Goal: Task Accomplishment & Management: Use online tool/utility

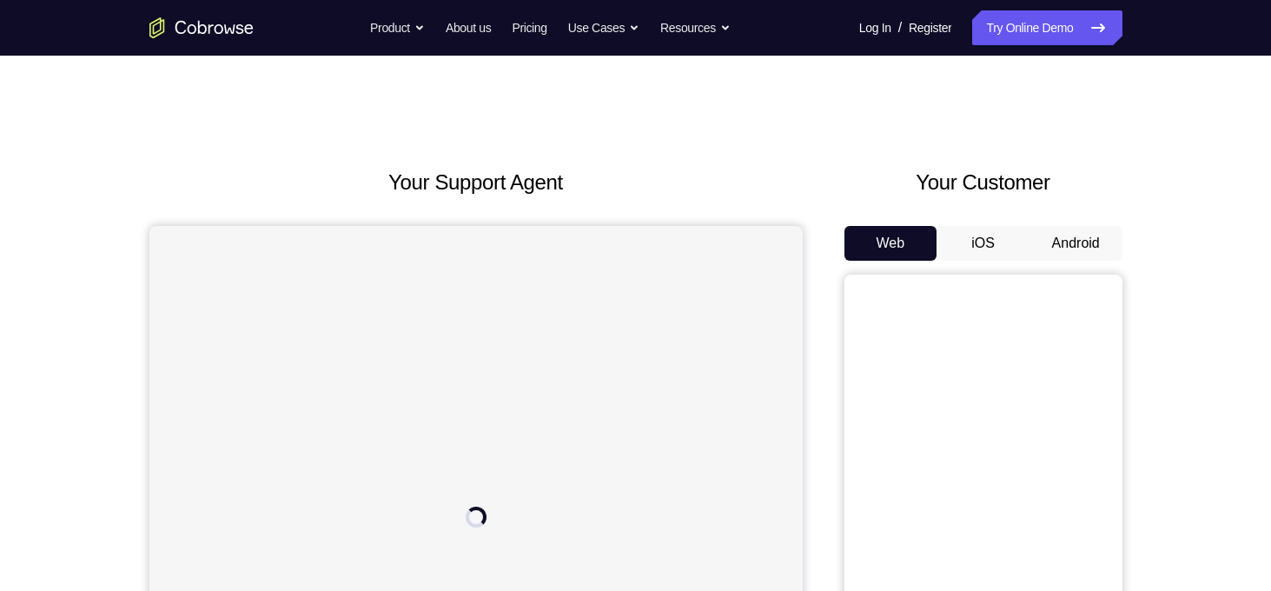
click at [1059, 245] on button "Android" at bounding box center [1075, 243] width 93 height 35
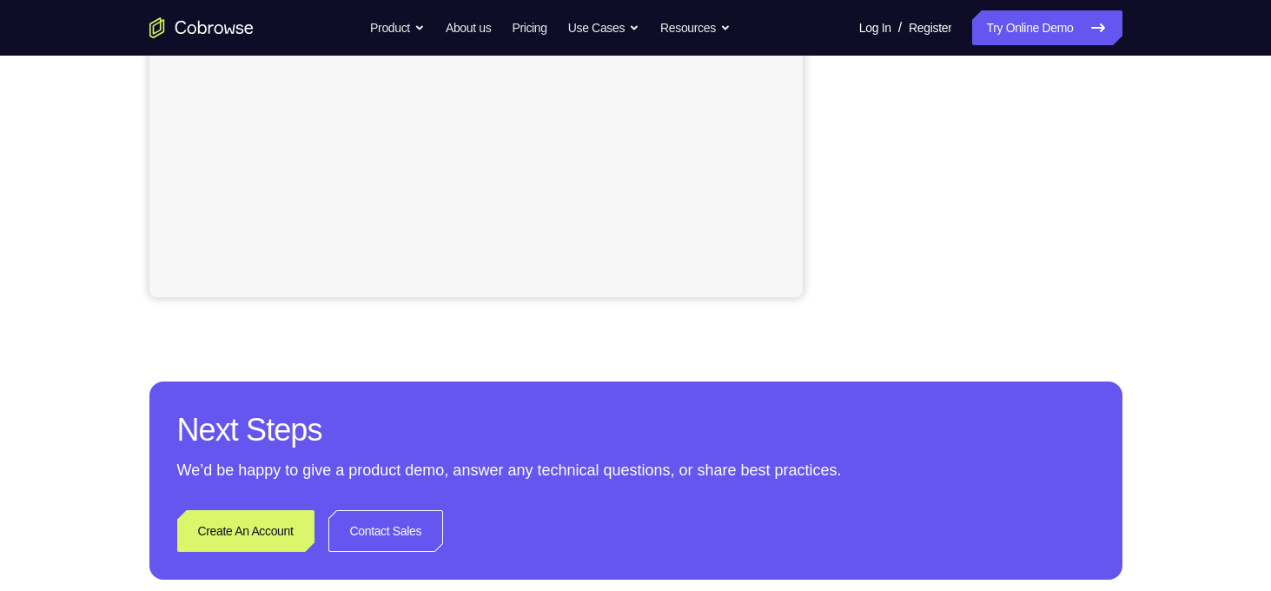
scroll to position [45, 0]
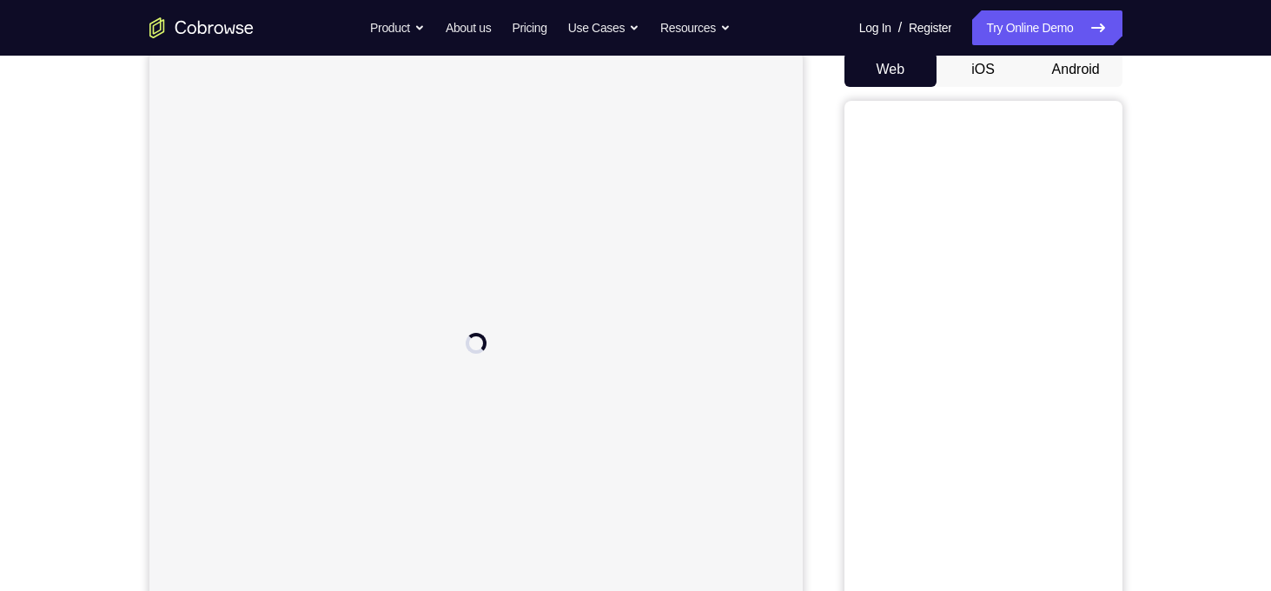
click at [1095, 76] on button "Android" at bounding box center [1075, 69] width 93 height 35
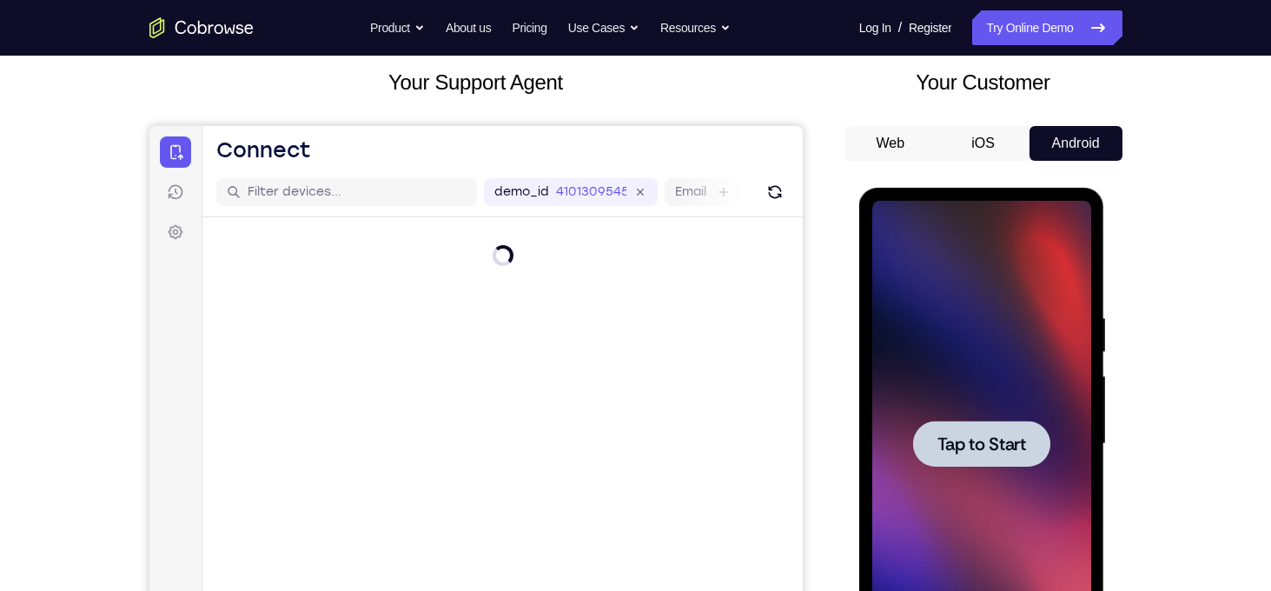
click at [973, 441] on span "Tap to Start" at bounding box center [981, 443] width 89 height 17
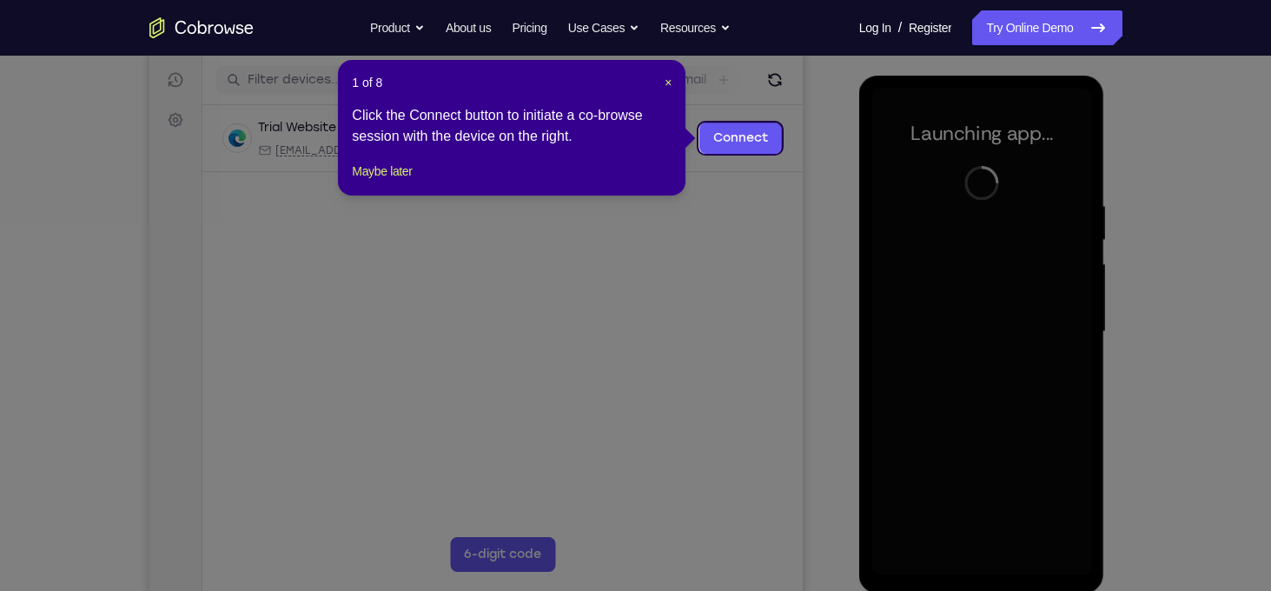
scroll to position [211, 0]
click at [395, 182] on button "Maybe later" at bounding box center [382, 172] width 60 height 21
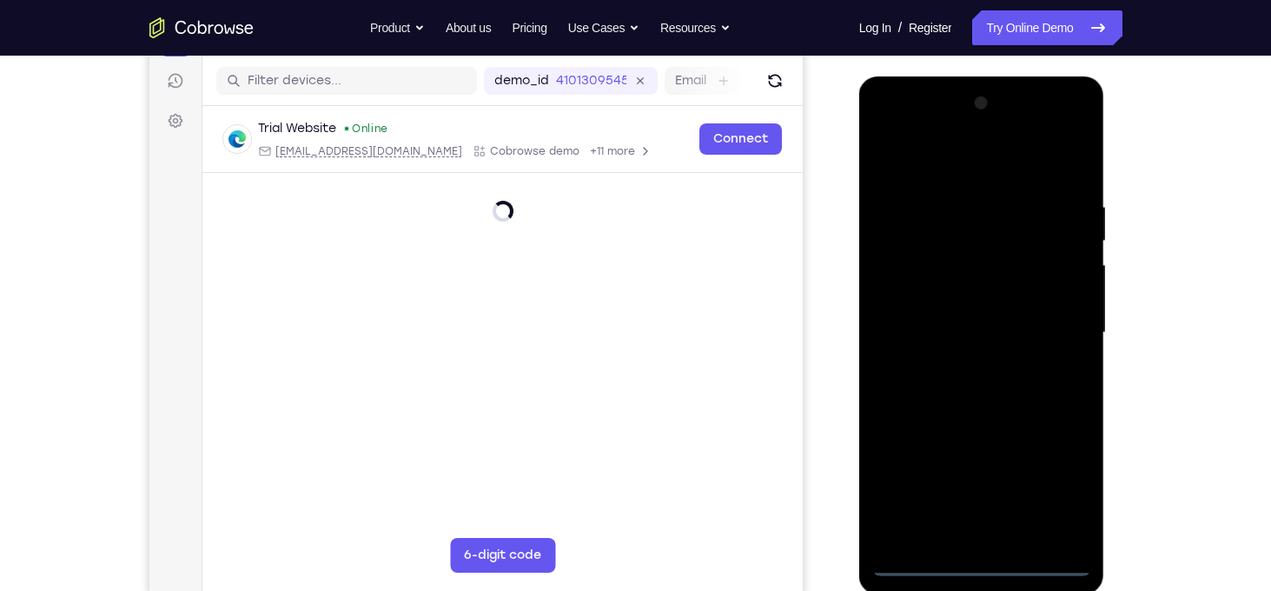
click at [989, 570] on div at bounding box center [981, 332] width 219 height 486
click at [981, 560] on div at bounding box center [981, 332] width 219 height 486
click at [1055, 486] on div at bounding box center [981, 332] width 219 height 486
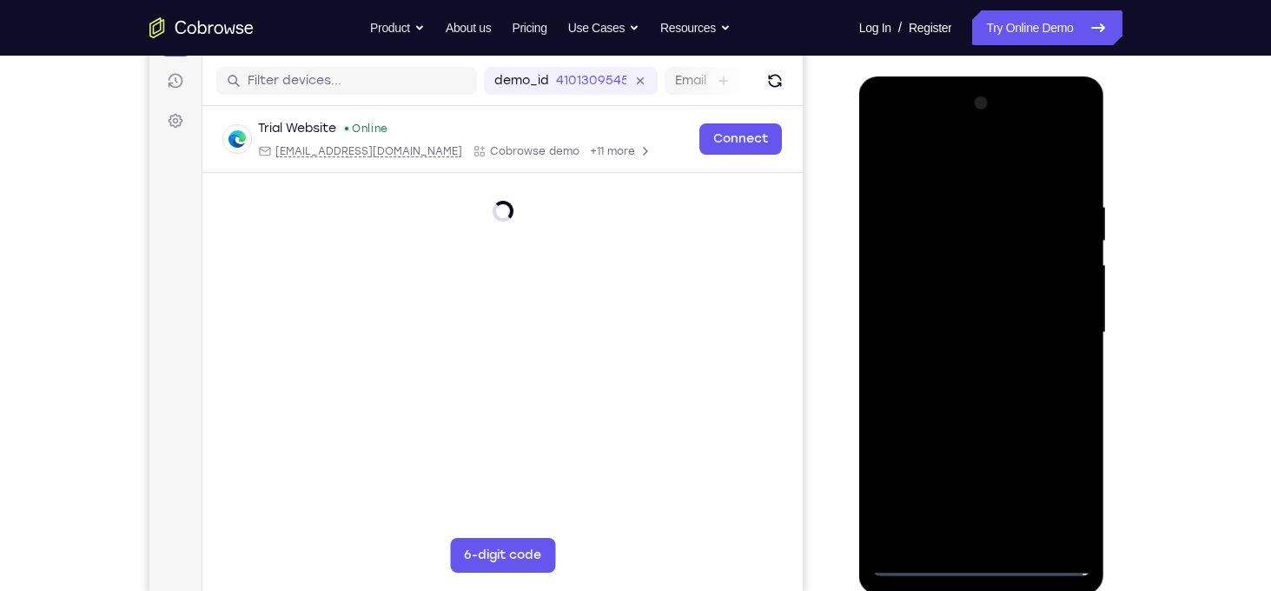
click at [1055, 486] on div at bounding box center [981, 332] width 219 height 486
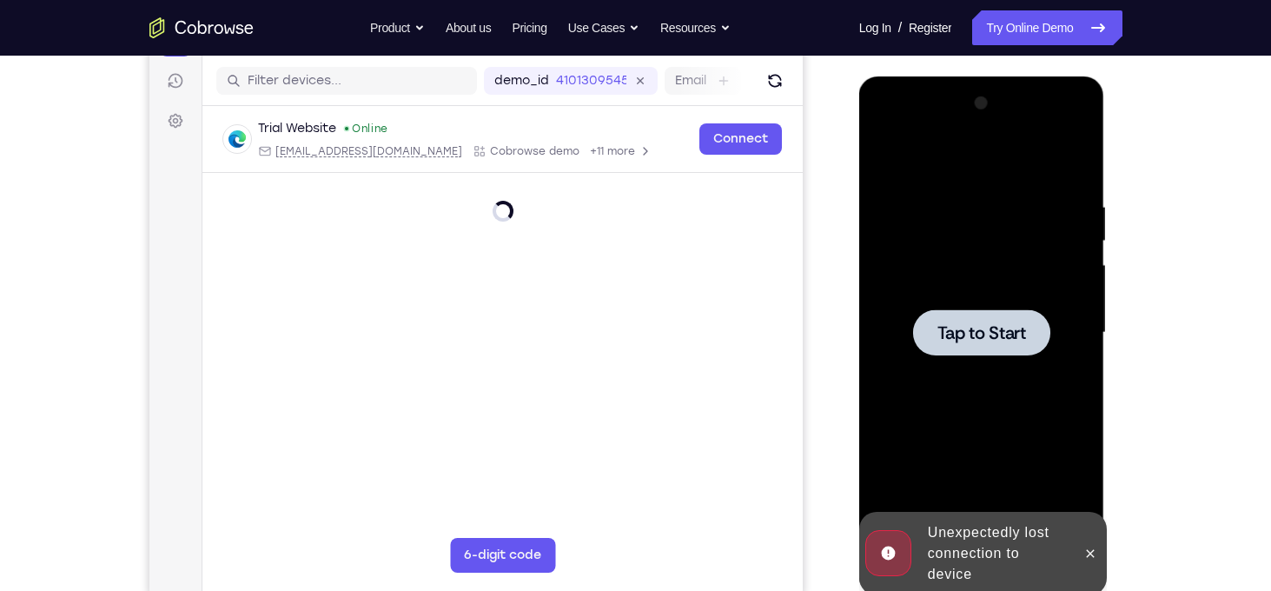
click at [956, 327] on span "Tap to Start" at bounding box center [981, 332] width 89 height 17
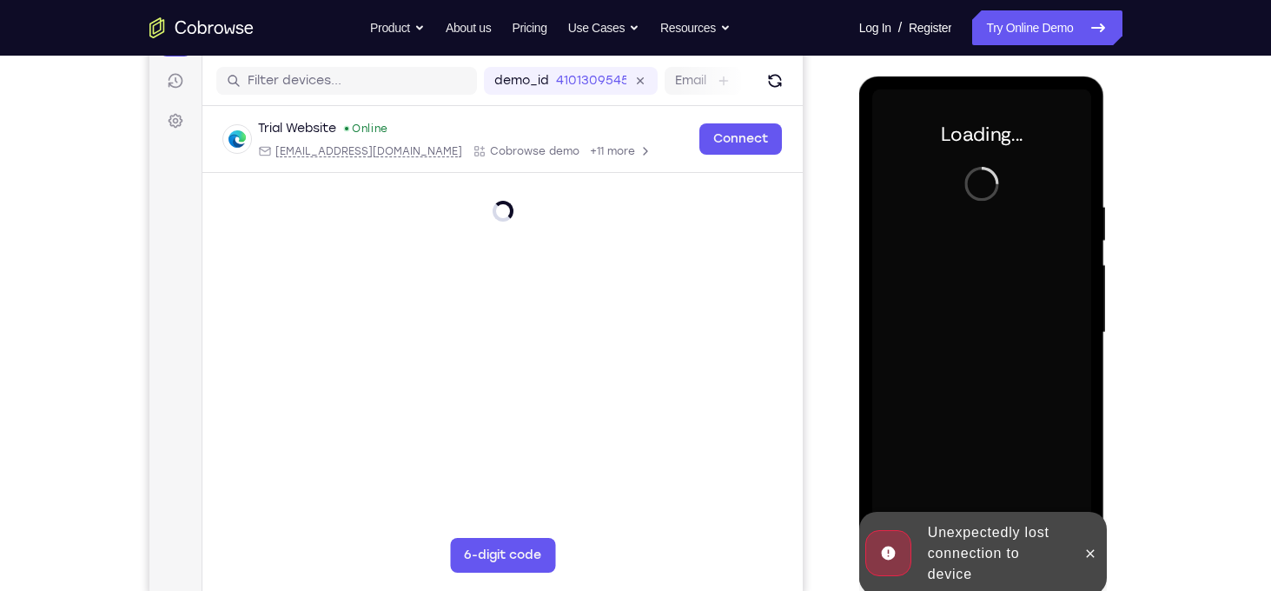
click at [1054, 527] on div "Unexpectedly lost connection to device" at bounding box center [997, 553] width 152 height 76
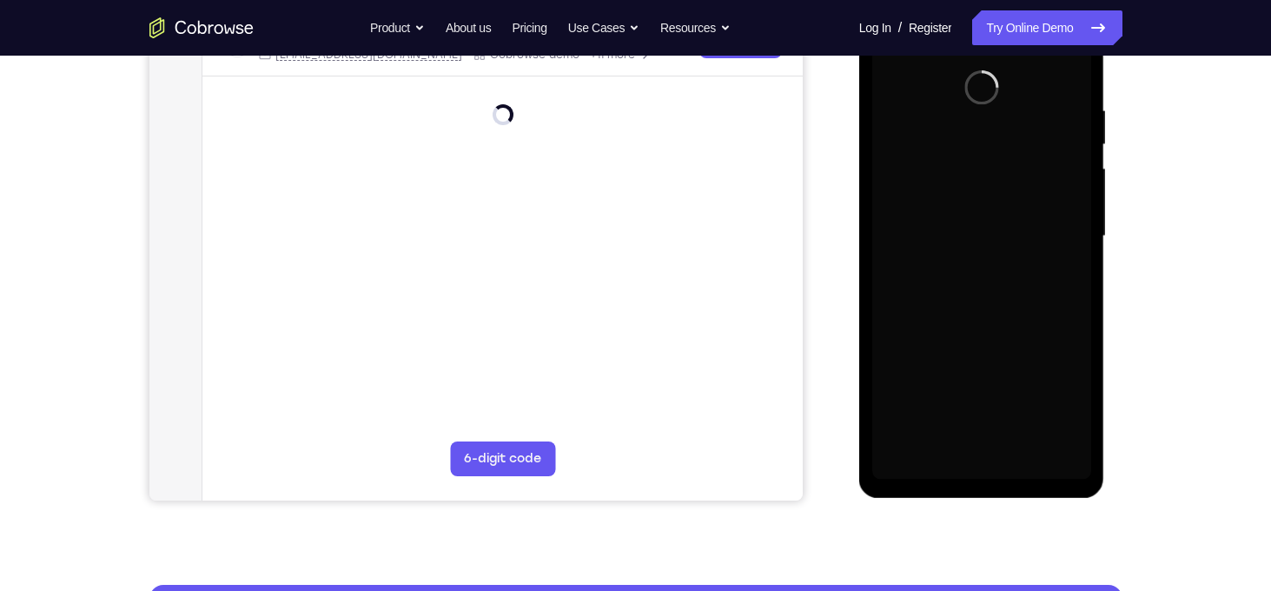
scroll to position [309, 0]
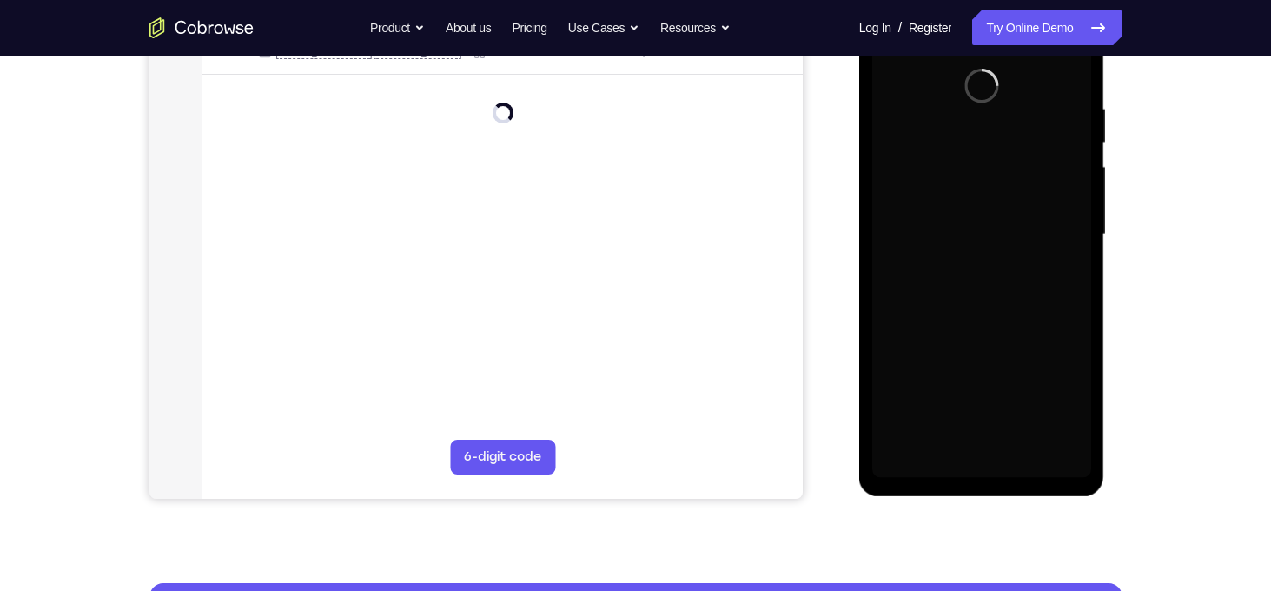
click at [911, 407] on div at bounding box center [981, 234] width 219 height 486
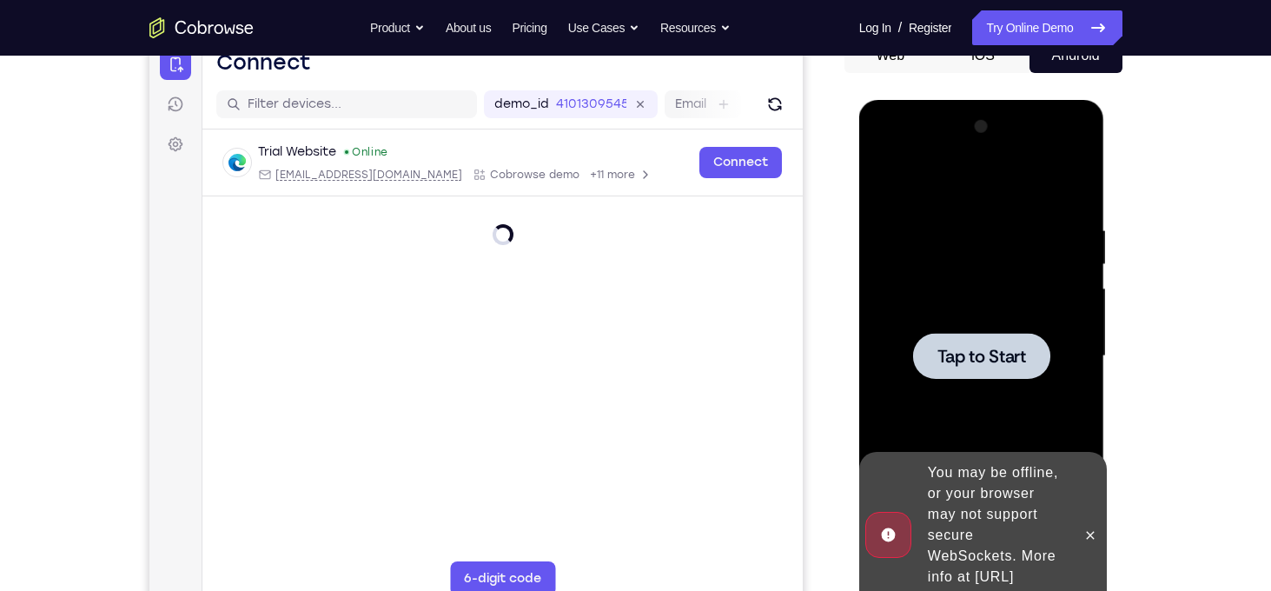
scroll to position [190, 0]
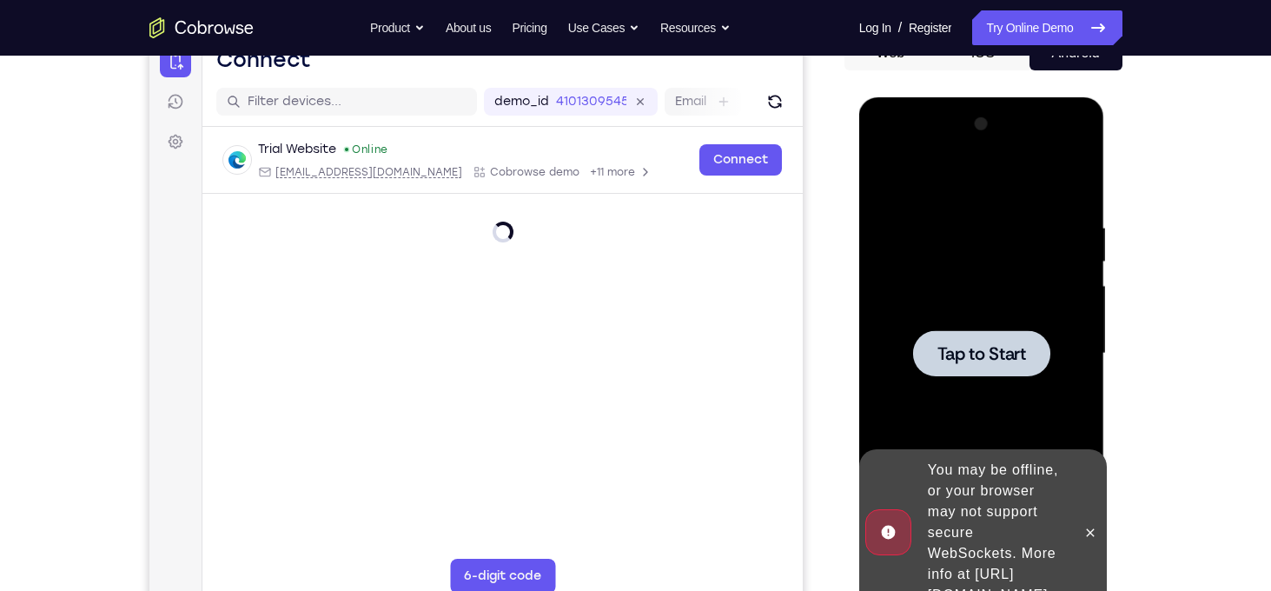
click at [968, 345] on span "Tap to Start" at bounding box center [981, 353] width 89 height 17
click at [1095, 526] on icon at bounding box center [1090, 533] width 14 height 14
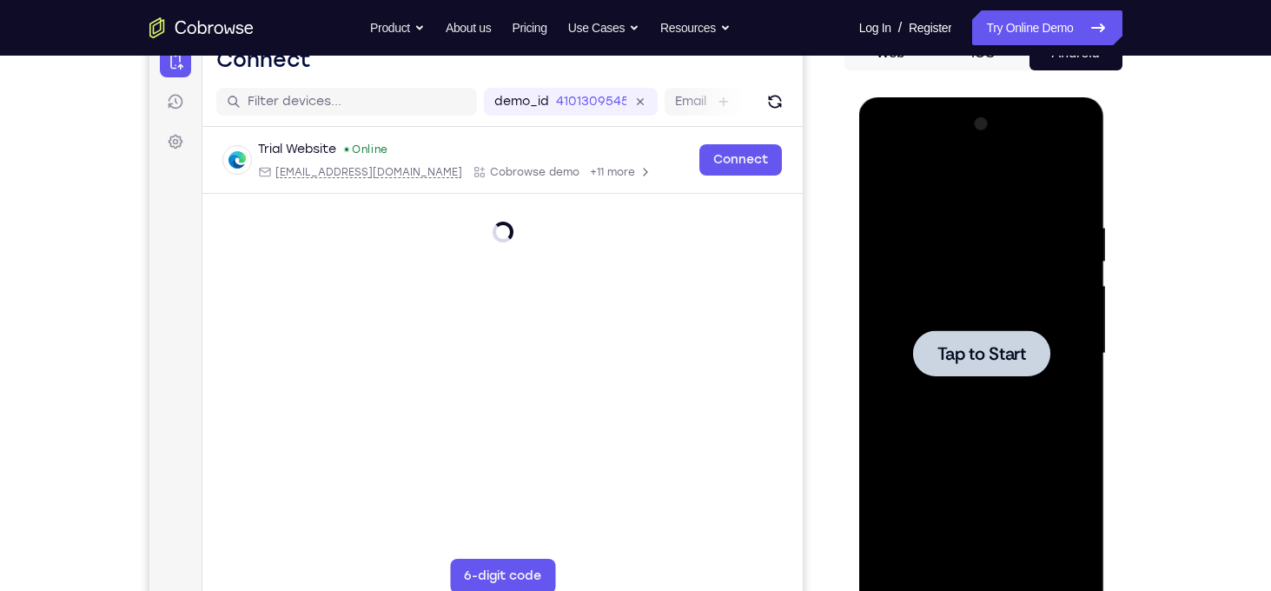
click at [967, 354] on span "Tap to Start" at bounding box center [981, 353] width 89 height 17
click at [968, 345] on span "Tap to Start" at bounding box center [981, 353] width 89 height 17
drag, startPoint x: 968, startPoint y: 344, endPoint x: 1682, endPoint y: 321, distance: 714.4
click at [968, 345] on span "Tap to Start" at bounding box center [981, 353] width 89 height 17
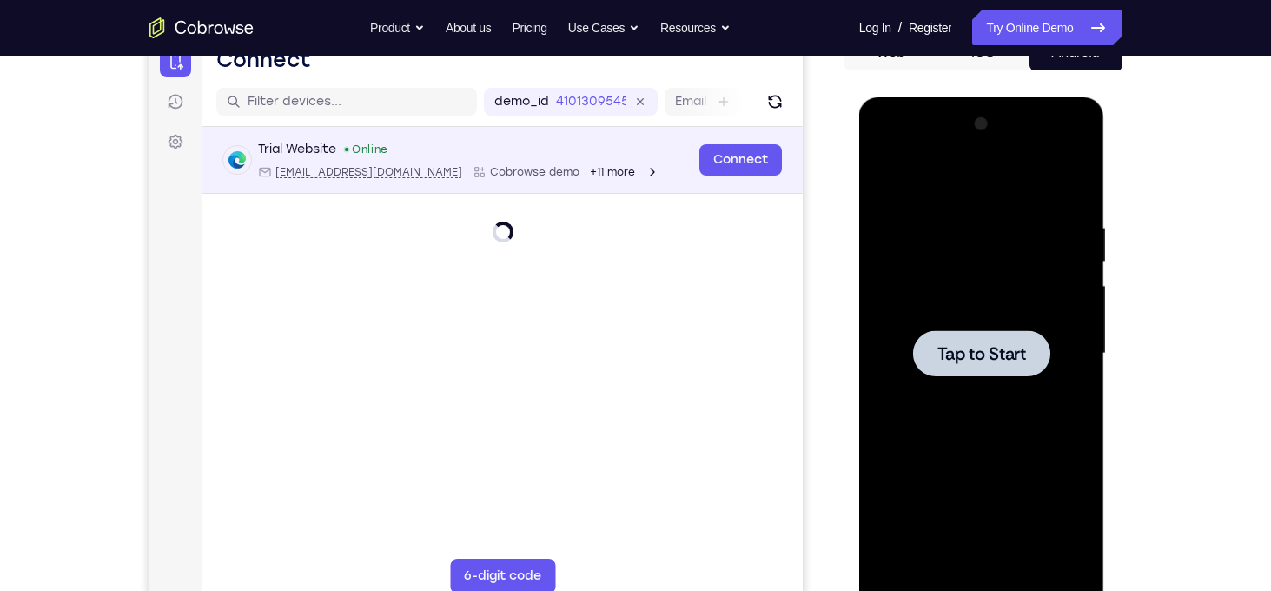
click at [526, 145] on div "Trial Website Online" at bounding box center [457, 149] width 401 height 17
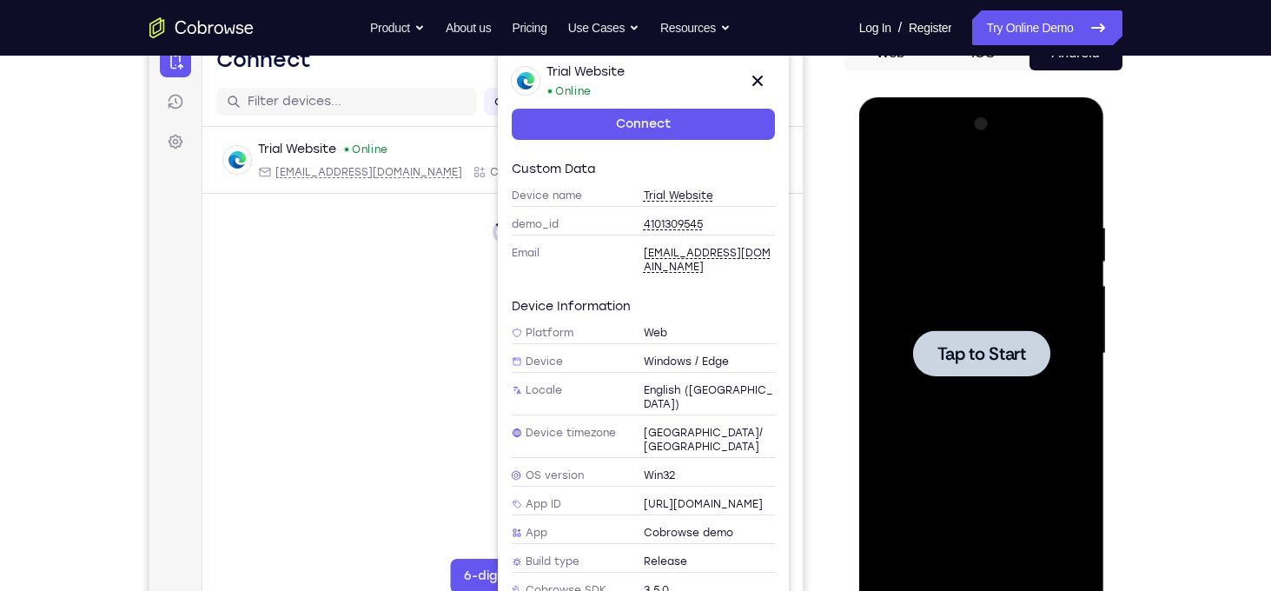
click at [392, 261] on div "Trial Website Online web@example.com Cobrowse demo +11 more web@example.com Cob…" at bounding box center [502, 226] width 600 height 199
click at [589, 122] on link "Connect" at bounding box center [642, 124] width 263 height 31
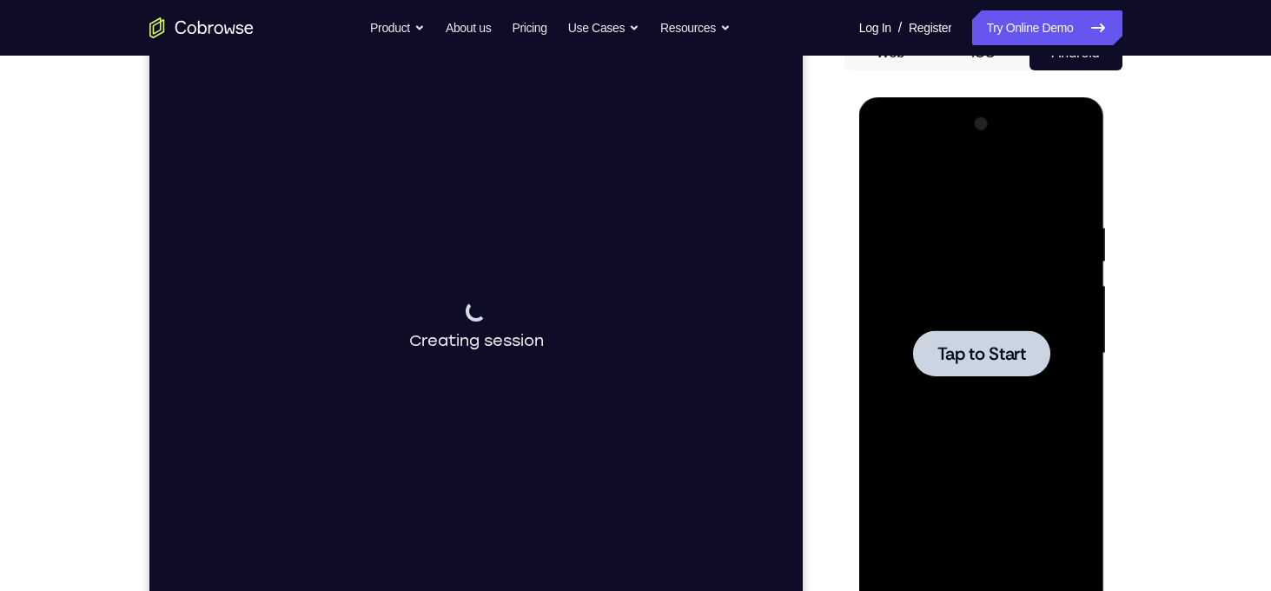
click at [998, 360] on span "Tap to Start" at bounding box center [981, 353] width 89 height 17
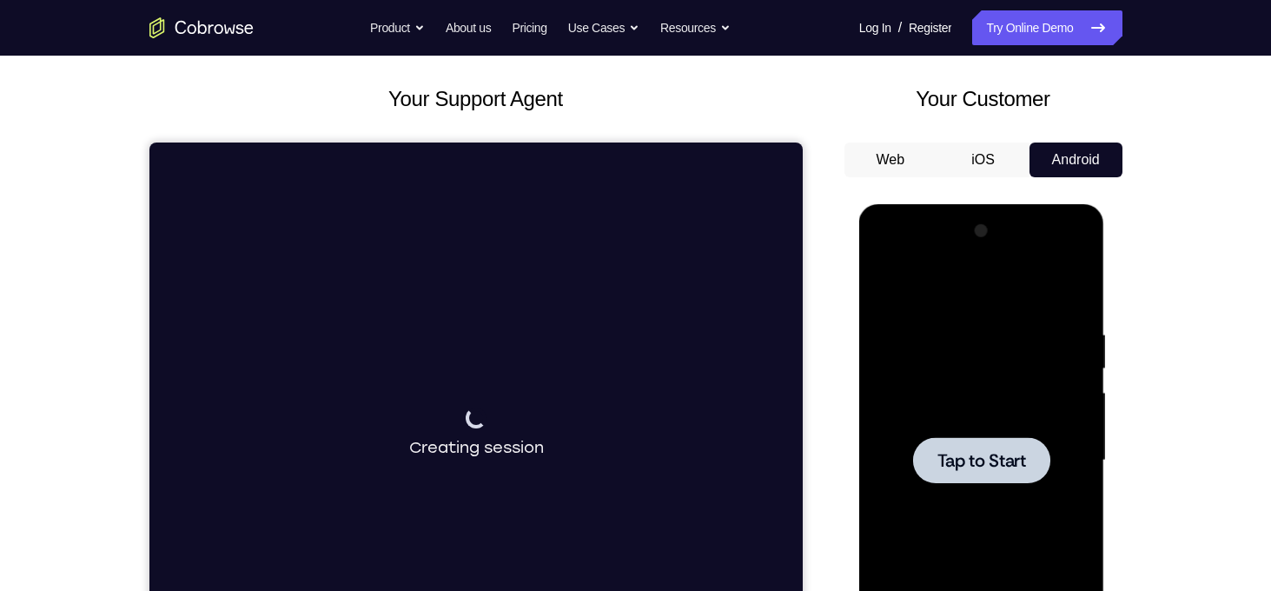
scroll to position [0, 0]
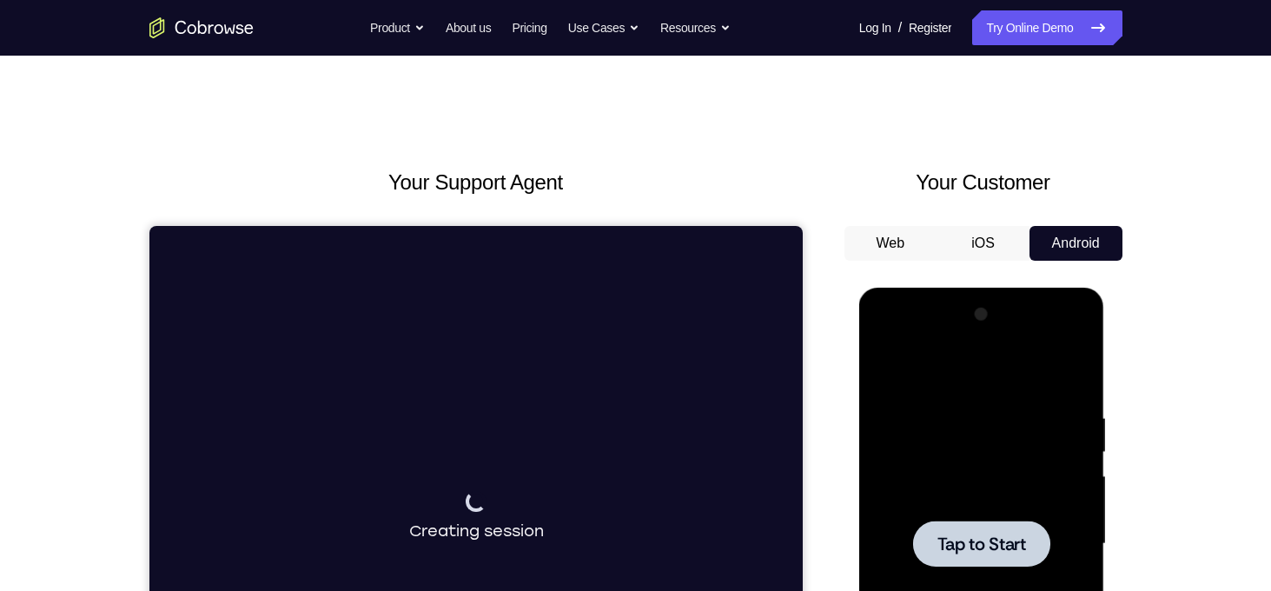
click at [982, 241] on button "iOS" at bounding box center [982, 243] width 93 height 35
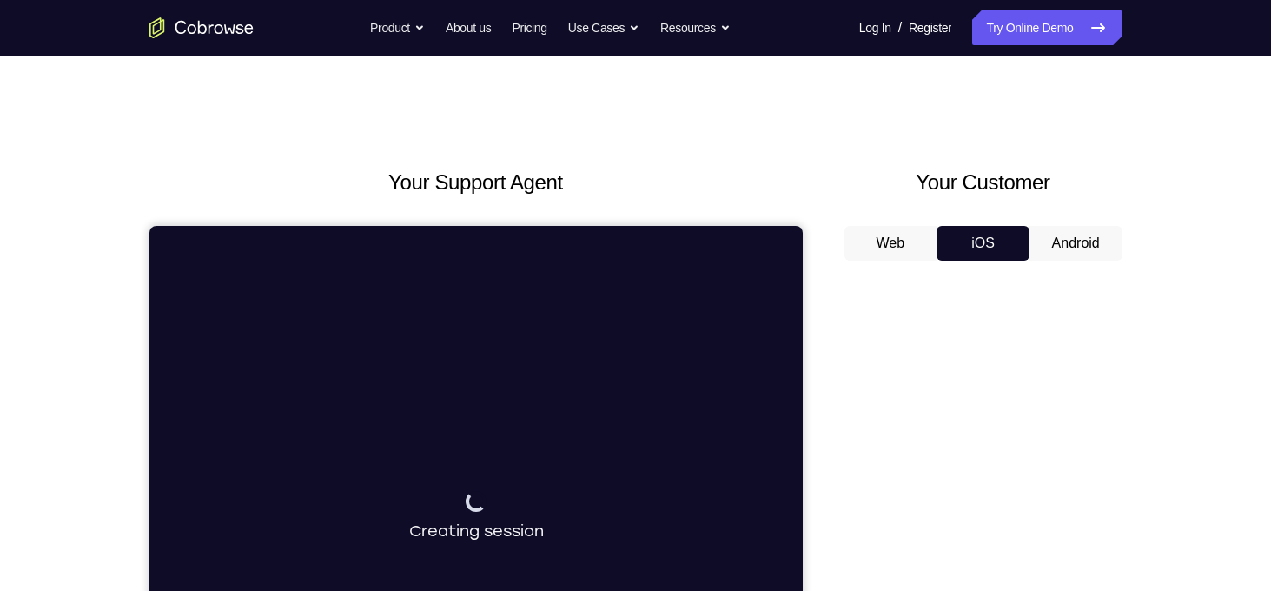
click at [1055, 242] on button "Android" at bounding box center [1075, 243] width 93 height 35
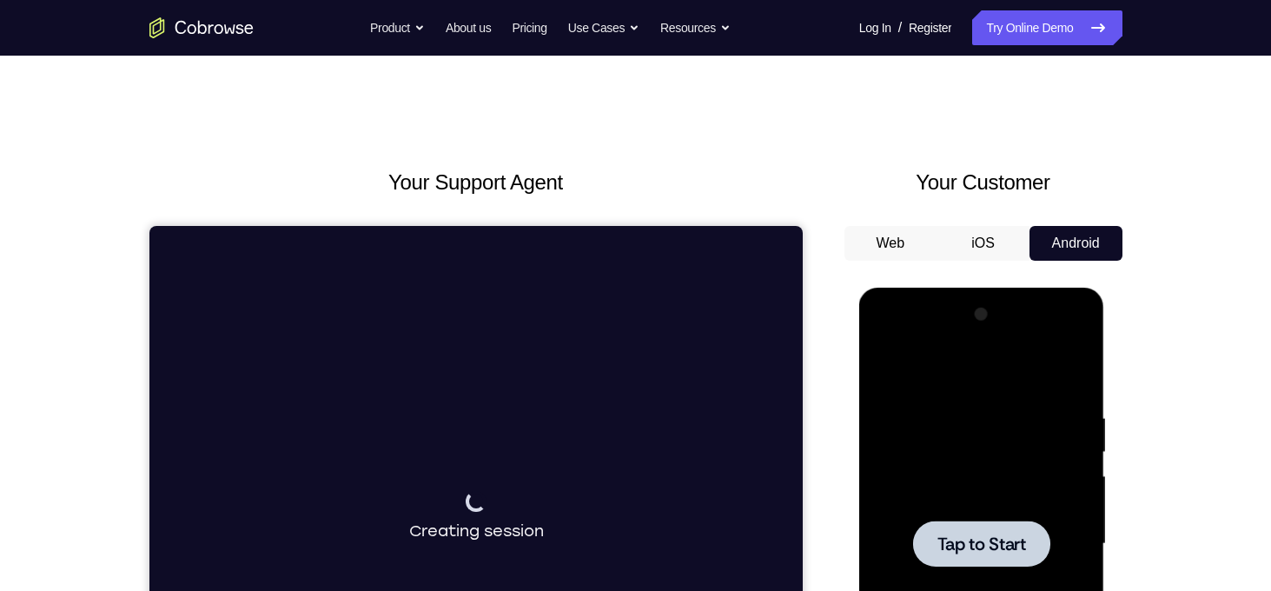
click at [981, 542] on span "Tap to Start" at bounding box center [981, 543] width 89 height 17
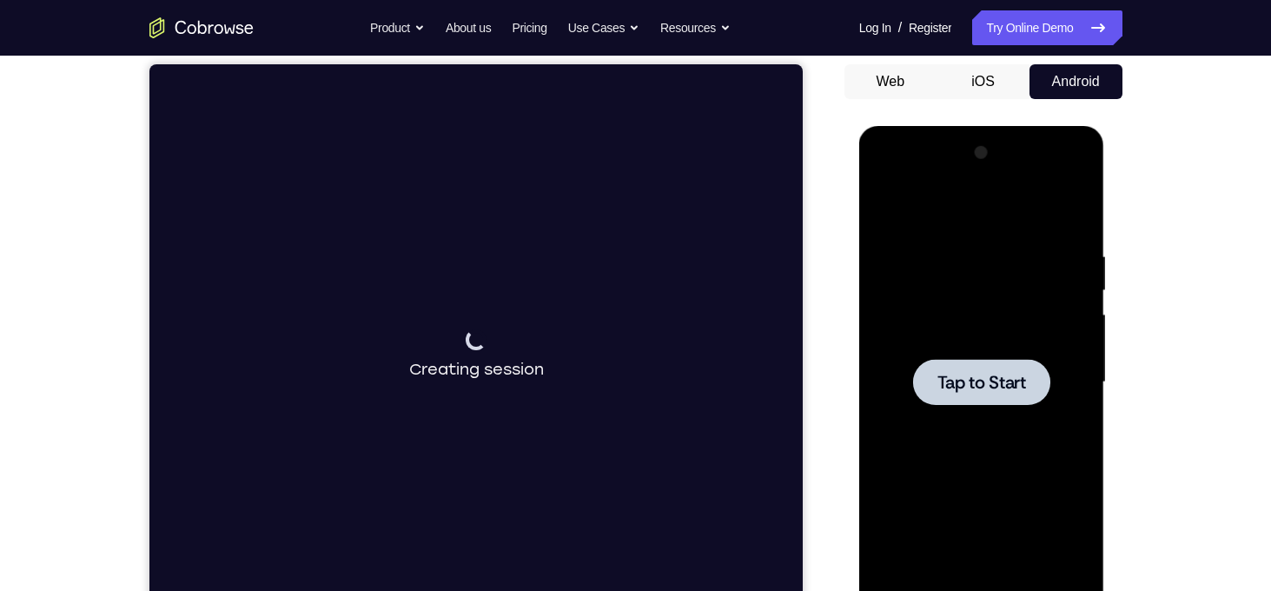
scroll to position [162, 0]
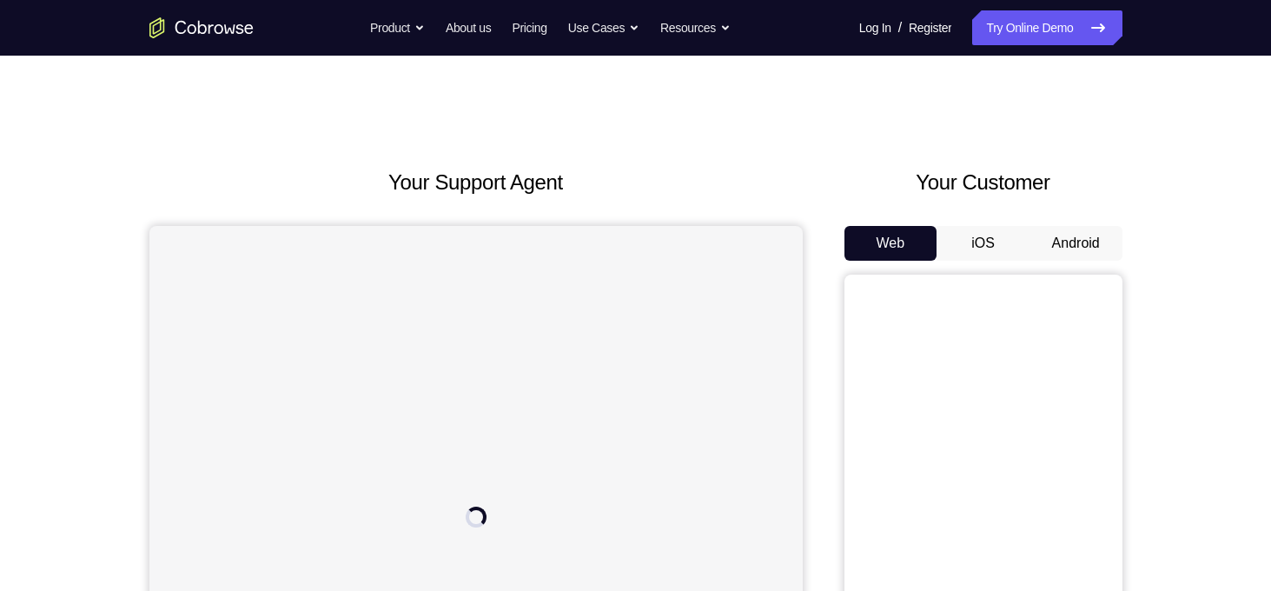
click at [1072, 245] on button "Android" at bounding box center [1075, 243] width 93 height 35
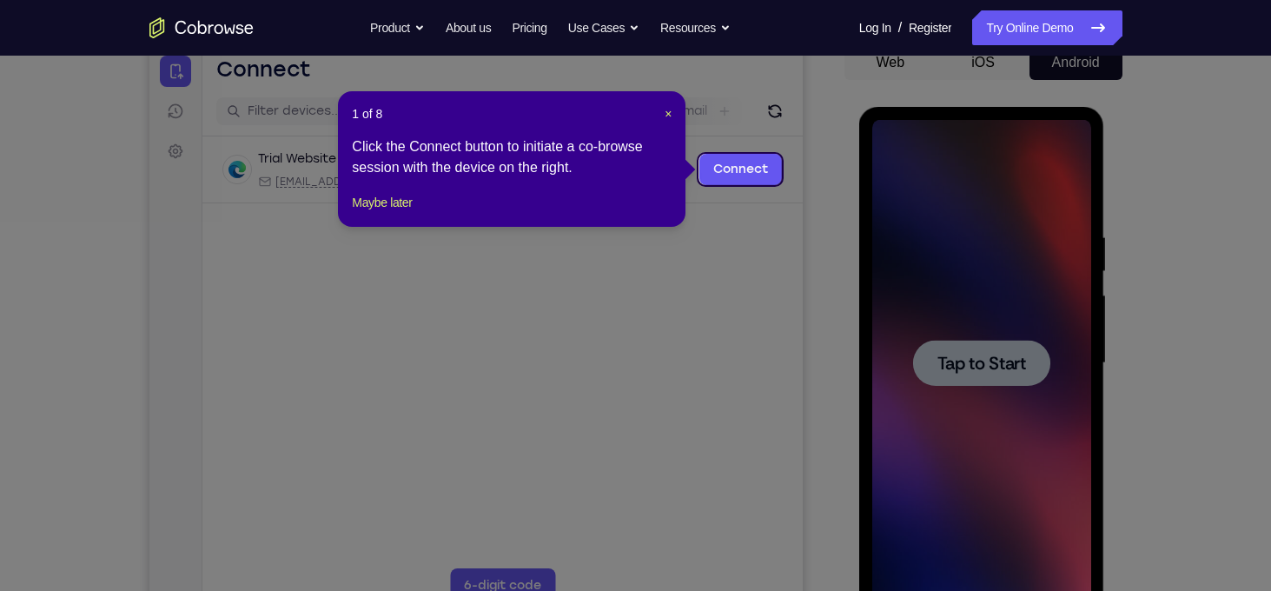
click at [686, 416] on icon at bounding box center [642, 295] width 1284 height 591
click at [368, 213] on button "Maybe later" at bounding box center [382, 202] width 60 height 21
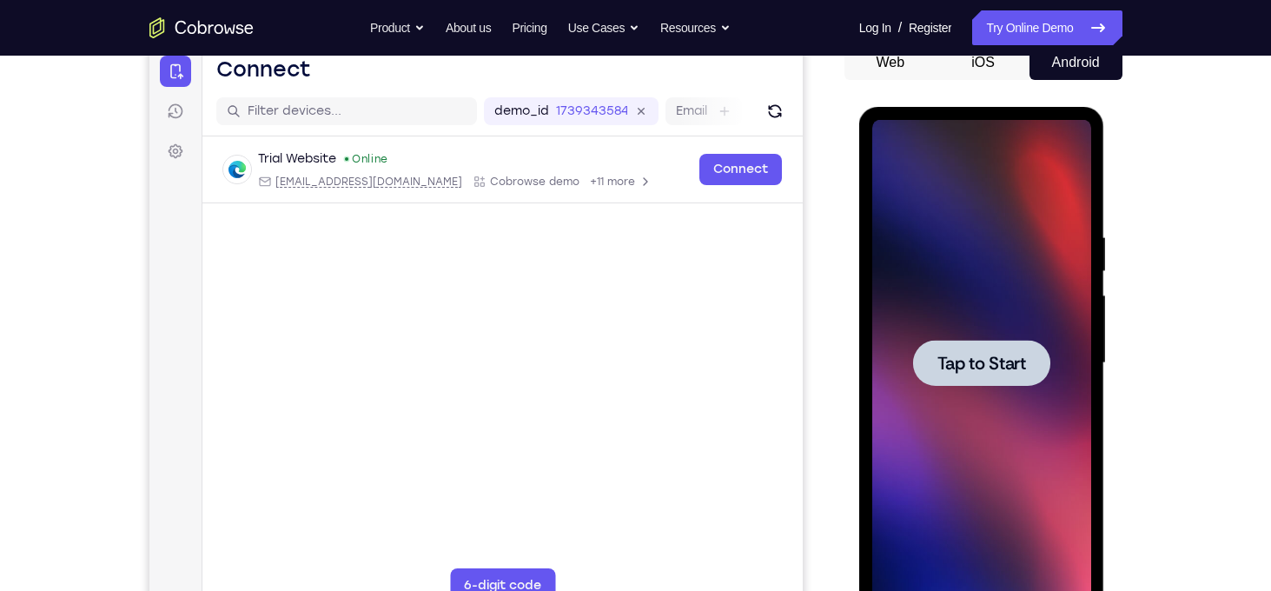
click at [989, 361] on span "Tap to Start" at bounding box center [981, 362] width 89 height 17
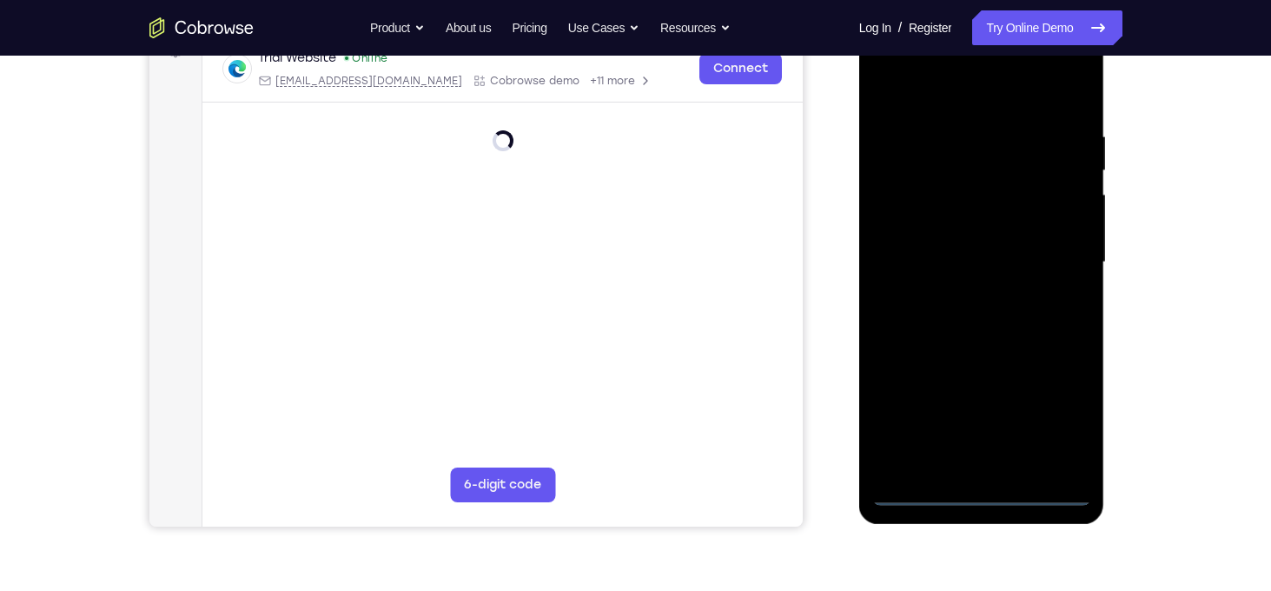
scroll to position [287, 0]
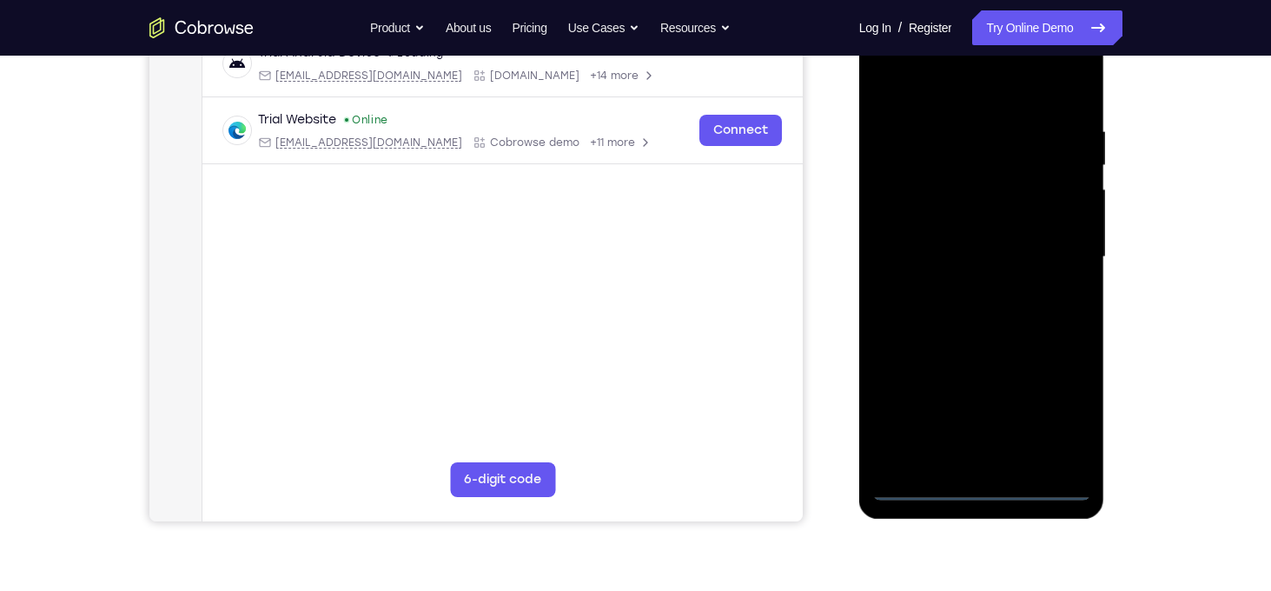
click at [979, 486] on div at bounding box center [981, 257] width 219 height 486
click at [1061, 414] on div at bounding box center [981, 257] width 219 height 486
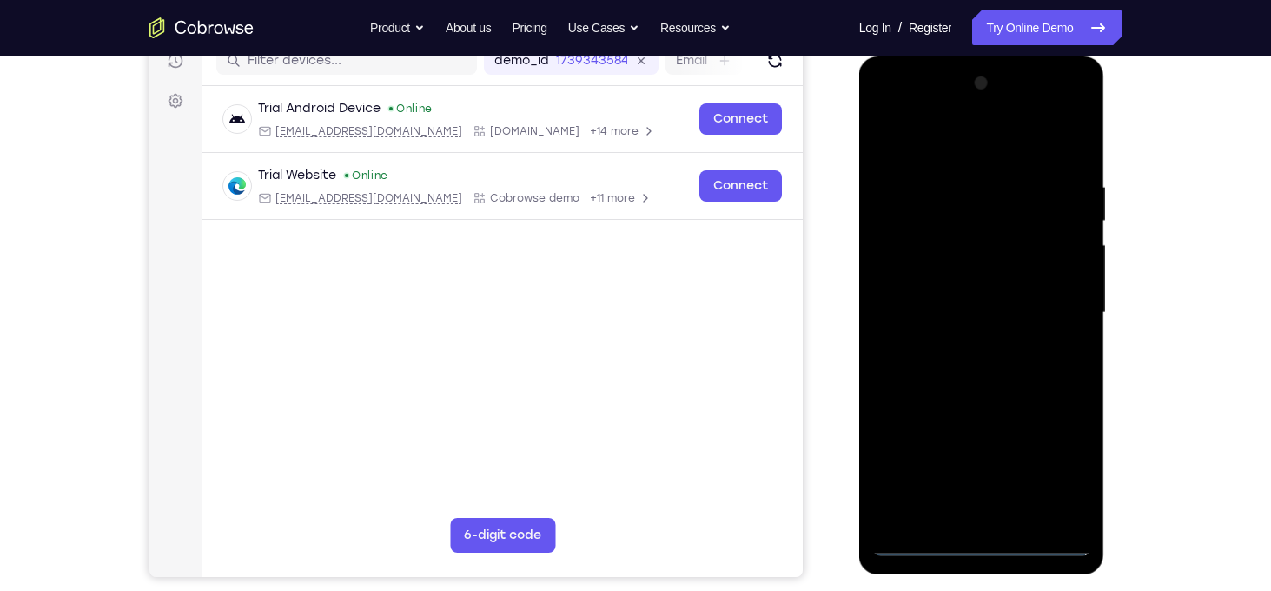
scroll to position [229, 0]
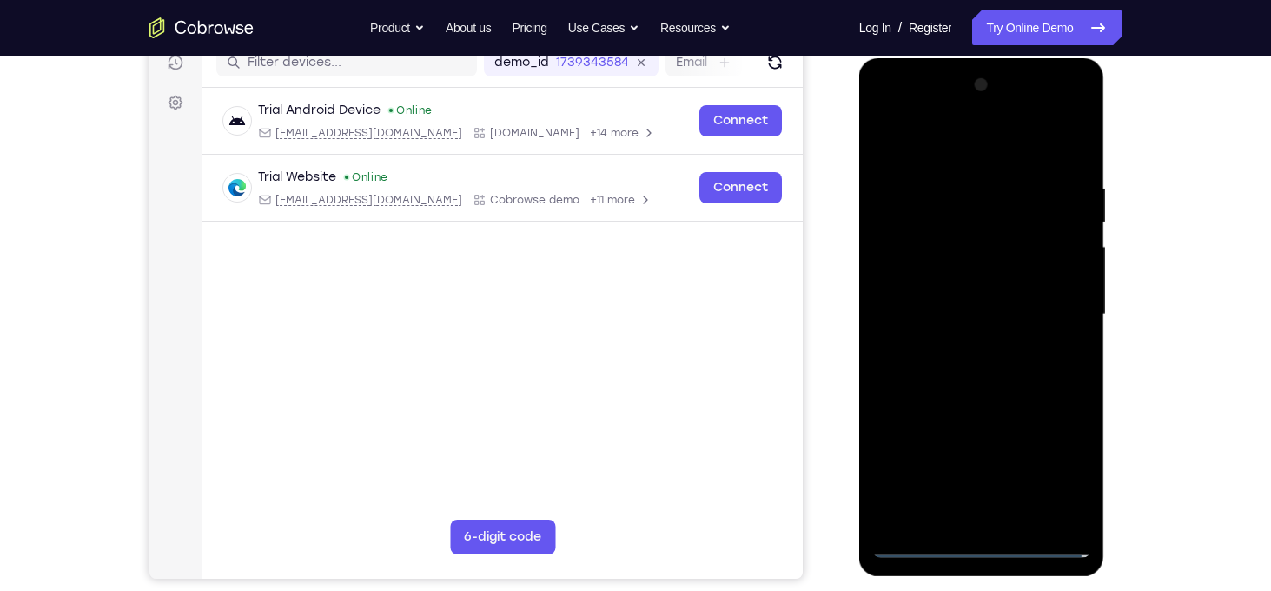
click at [889, 114] on div at bounding box center [981, 314] width 219 height 486
click at [1062, 312] on div at bounding box center [981, 314] width 219 height 486
click at [1020, 471] on div at bounding box center [981, 314] width 219 height 486
click at [962, 348] on div at bounding box center [981, 314] width 219 height 486
click at [941, 295] on div at bounding box center [981, 314] width 219 height 486
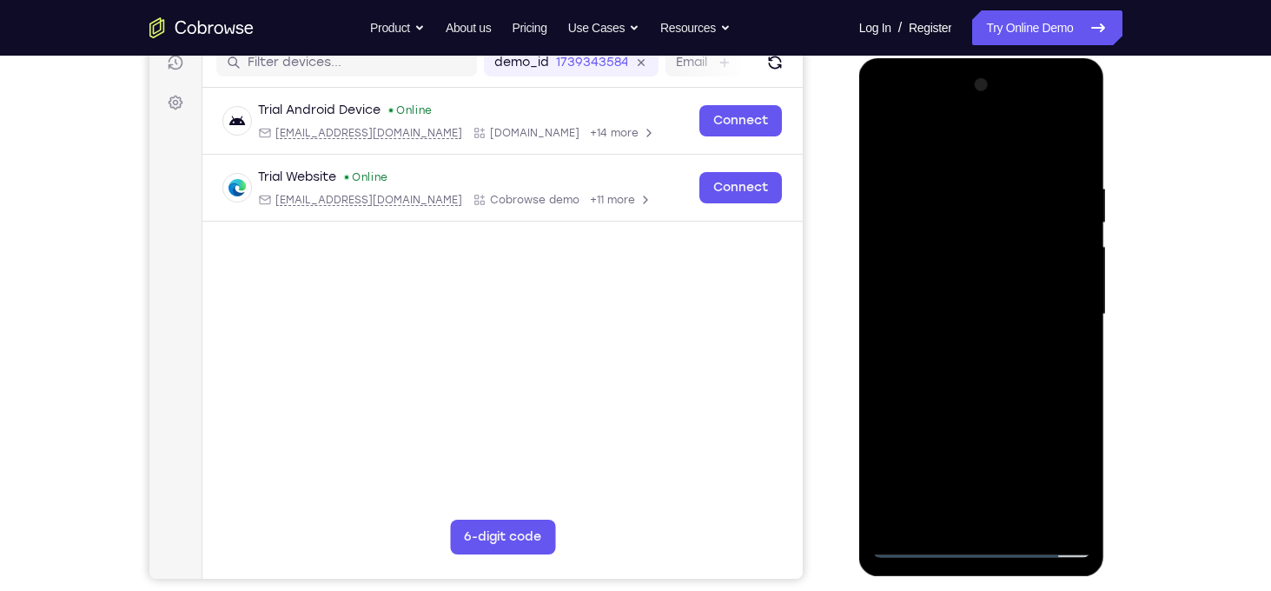
click at [922, 246] on div at bounding box center [981, 314] width 219 height 486
click at [931, 275] on div at bounding box center [981, 314] width 219 height 486
click at [975, 312] on div at bounding box center [981, 314] width 219 height 486
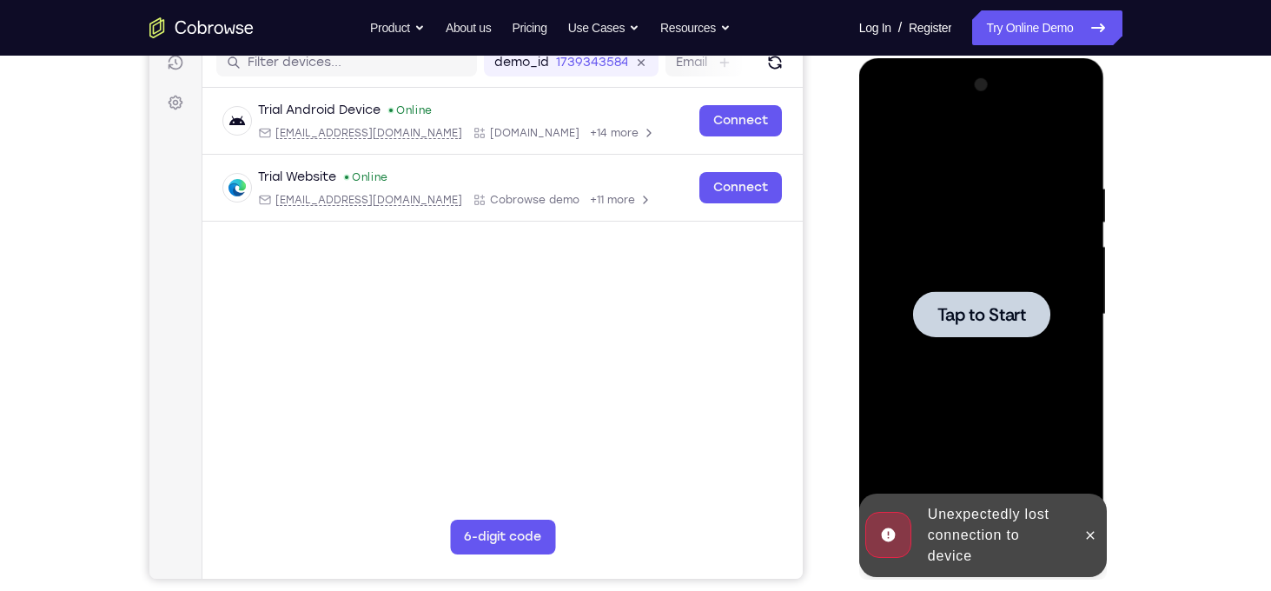
click at [975, 312] on span "Tap to Start" at bounding box center [981, 314] width 89 height 17
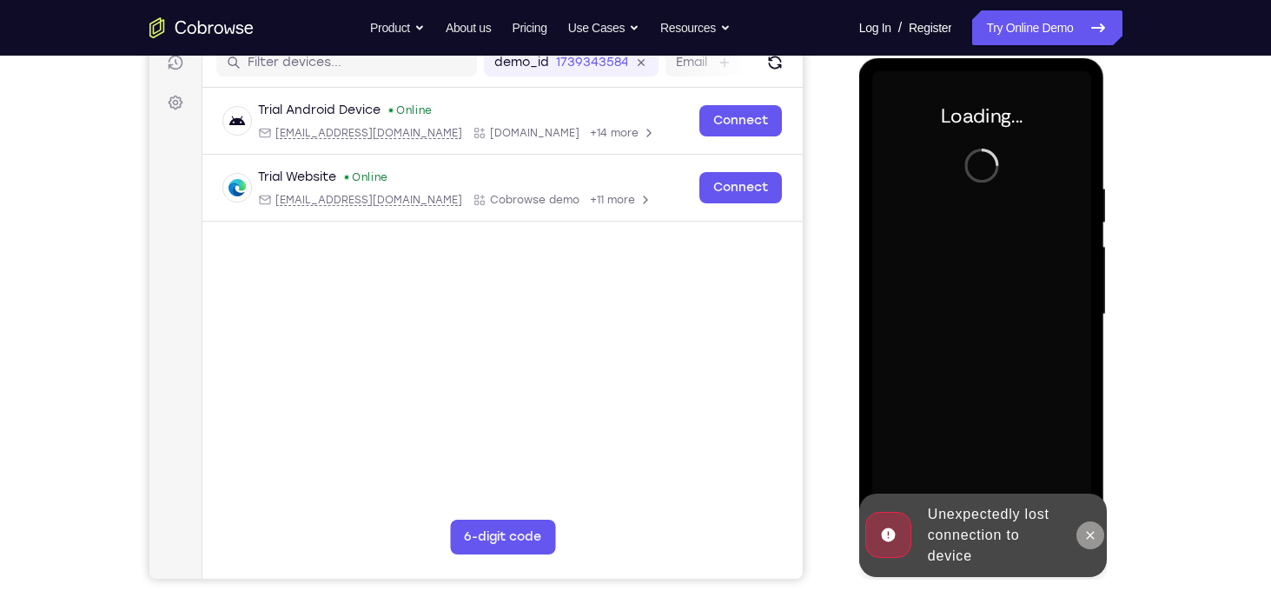
click at [1088, 531] on icon at bounding box center [1090, 535] width 14 height 14
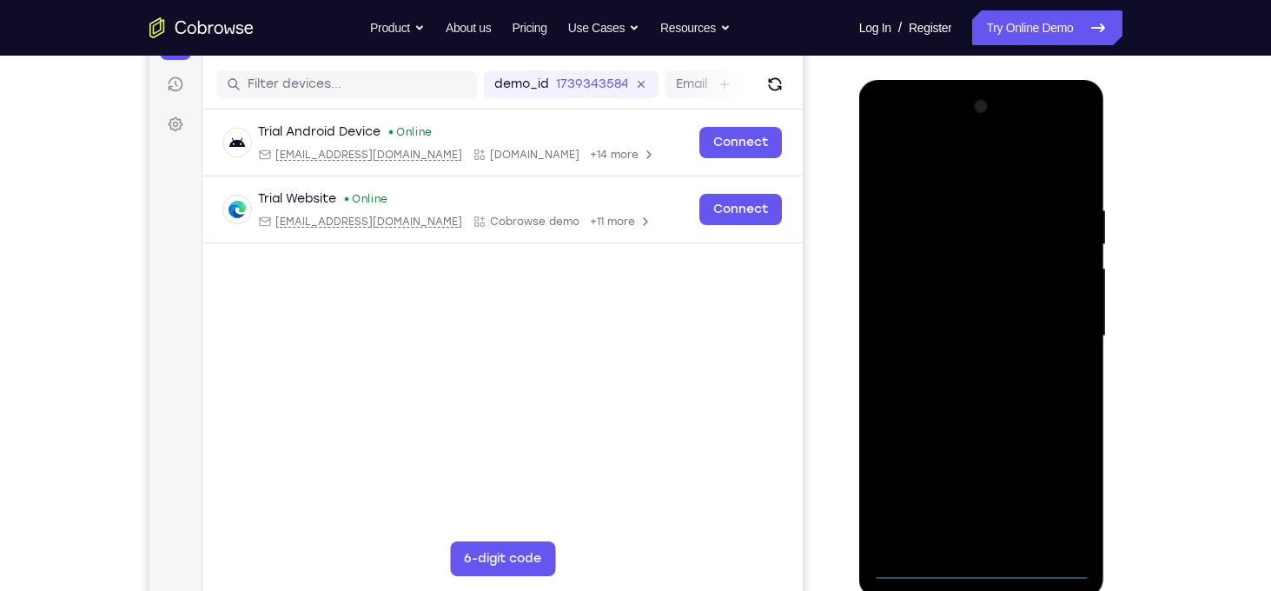
scroll to position [214, 0]
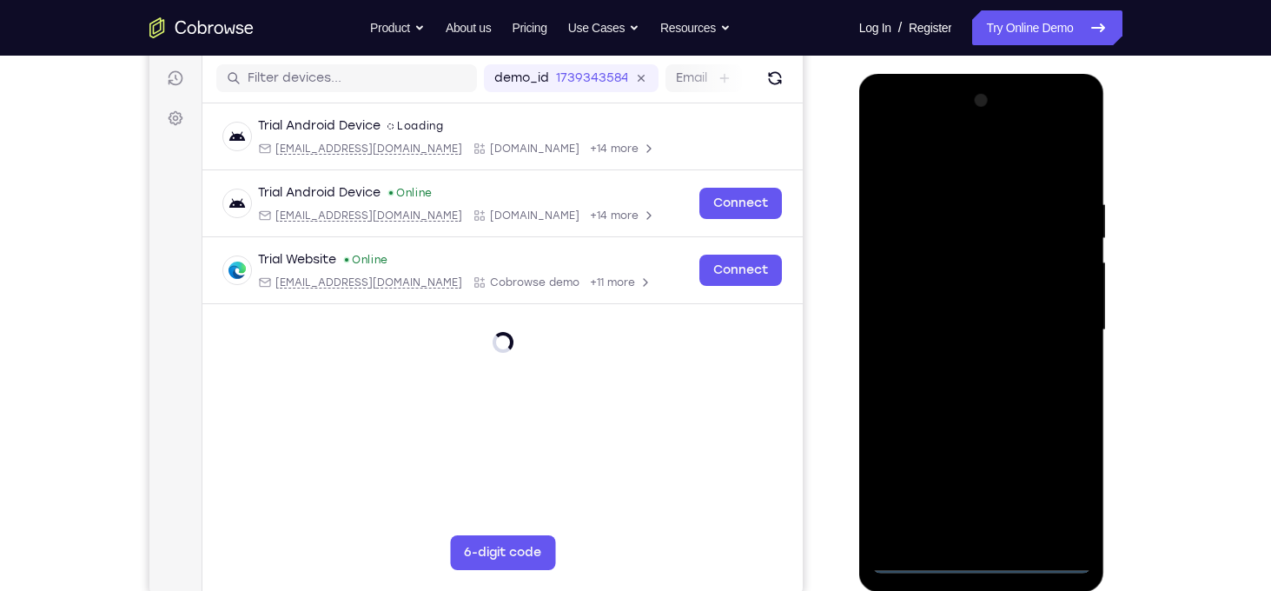
click at [983, 565] on div at bounding box center [981, 330] width 219 height 486
click at [1048, 485] on div at bounding box center [981, 330] width 219 height 486
click at [893, 116] on div at bounding box center [981, 330] width 219 height 486
click at [1045, 314] on div at bounding box center [981, 330] width 219 height 486
click at [967, 361] on div at bounding box center [981, 330] width 219 height 486
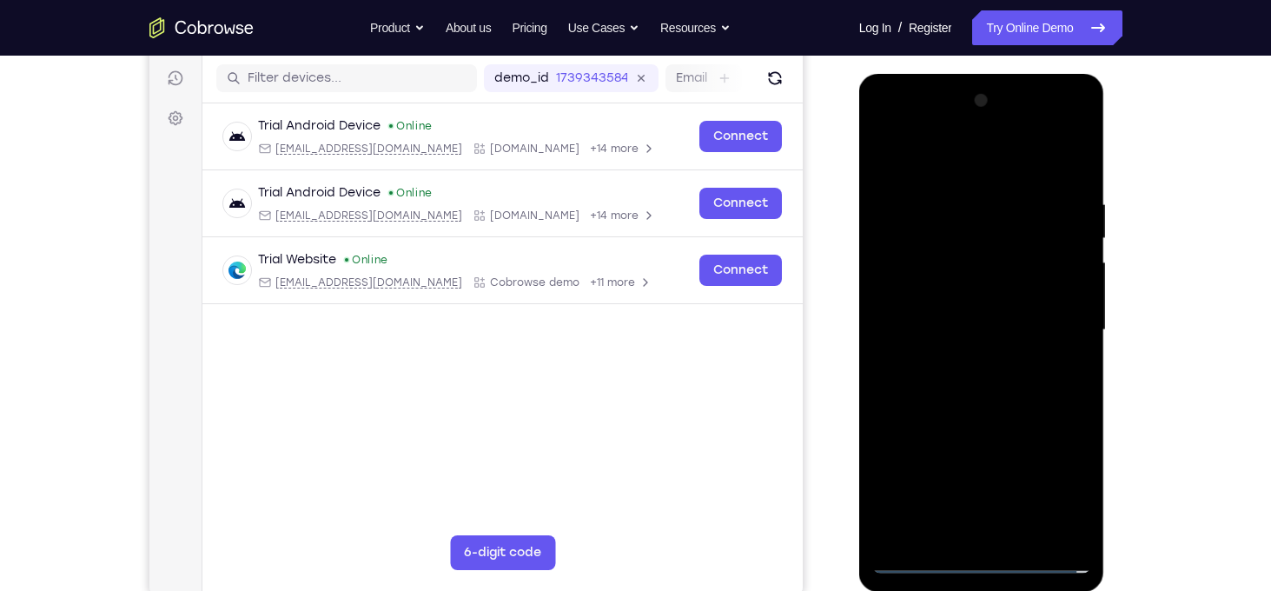
click at [929, 297] on div at bounding box center [981, 330] width 219 height 486
click at [948, 316] on div at bounding box center [981, 330] width 219 height 486
click at [916, 300] on div at bounding box center [981, 330] width 219 height 486
click at [999, 480] on div at bounding box center [981, 330] width 219 height 486
click at [998, 455] on div at bounding box center [981, 330] width 219 height 486
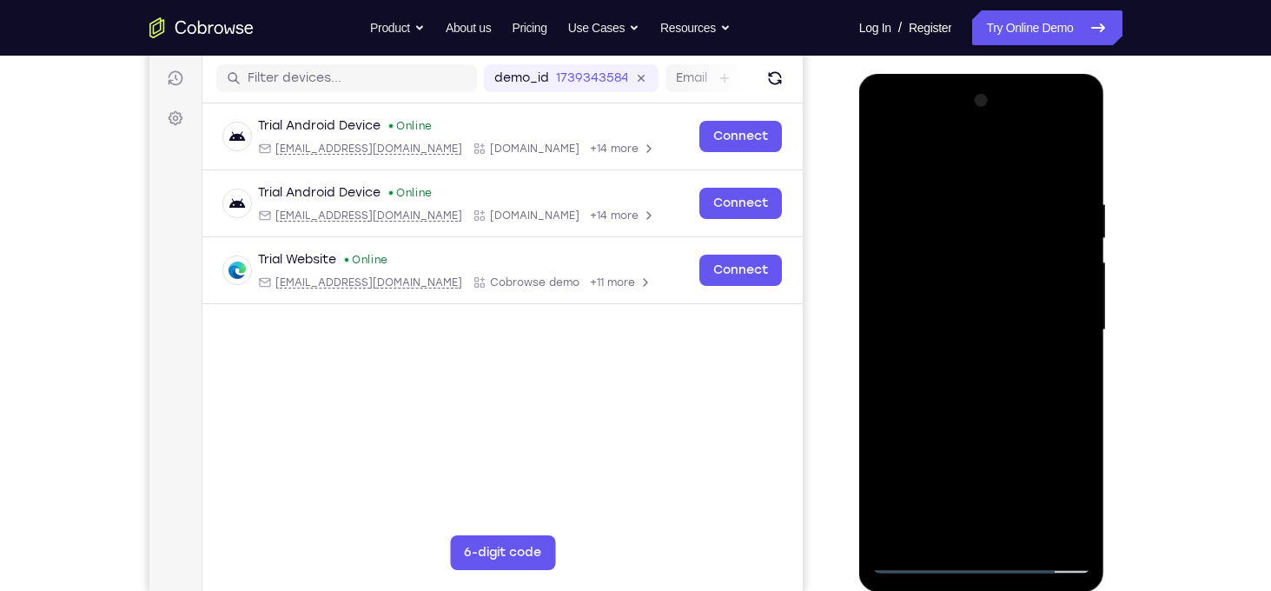
click at [953, 480] on div at bounding box center [981, 330] width 219 height 486
click at [955, 449] on div at bounding box center [981, 330] width 219 height 486
click at [927, 445] on div at bounding box center [981, 330] width 219 height 486
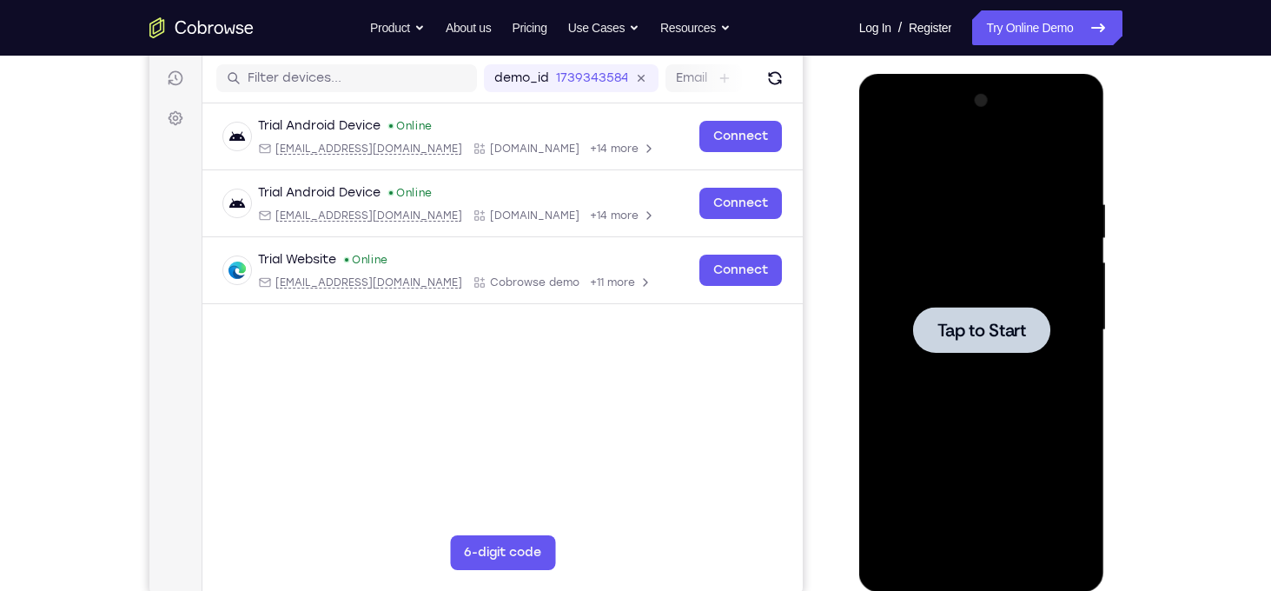
click at [981, 328] on span "Tap to Start" at bounding box center [981, 329] width 89 height 17
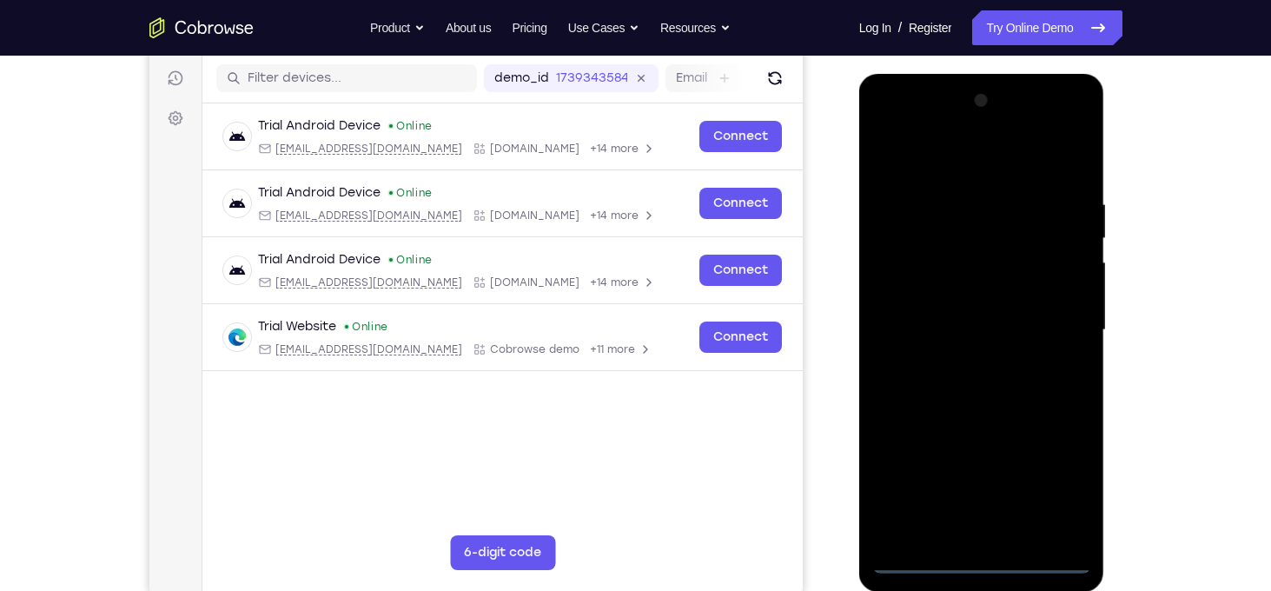
click at [977, 564] on div at bounding box center [981, 330] width 219 height 486
click at [1057, 492] on div at bounding box center [981, 330] width 219 height 486
click at [887, 126] on div at bounding box center [981, 330] width 219 height 486
click at [1062, 314] on div at bounding box center [981, 330] width 219 height 486
click at [967, 363] on div at bounding box center [981, 330] width 219 height 486
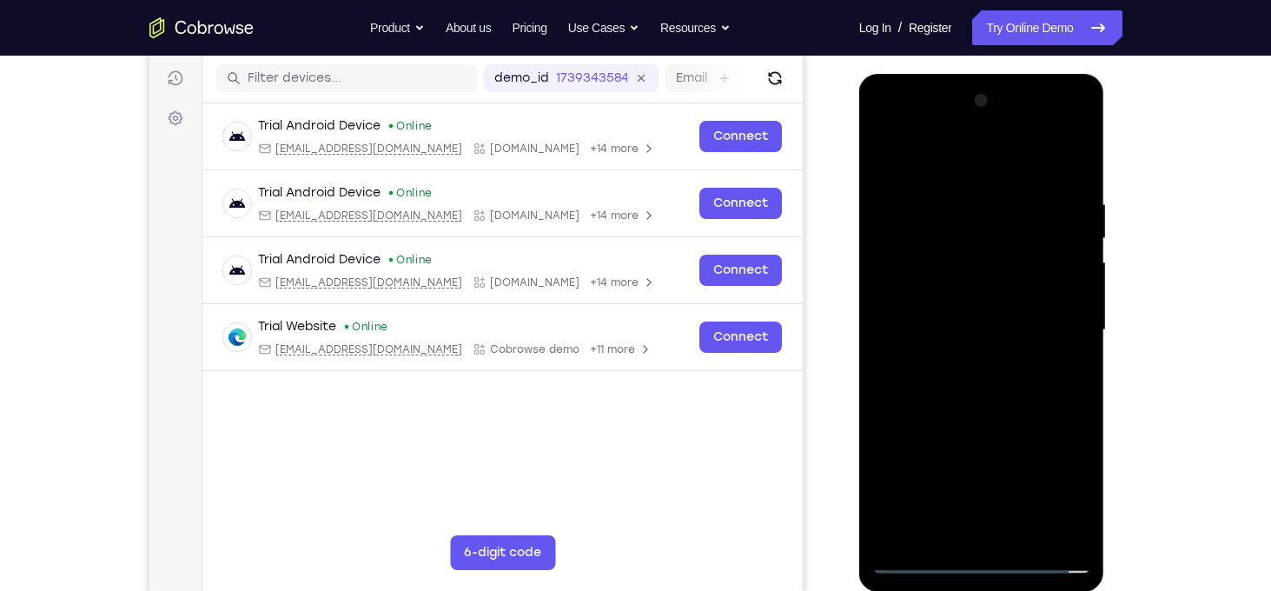
click at [962, 314] on div at bounding box center [981, 330] width 219 height 486
click at [933, 280] on div at bounding box center [981, 330] width 219 height 486
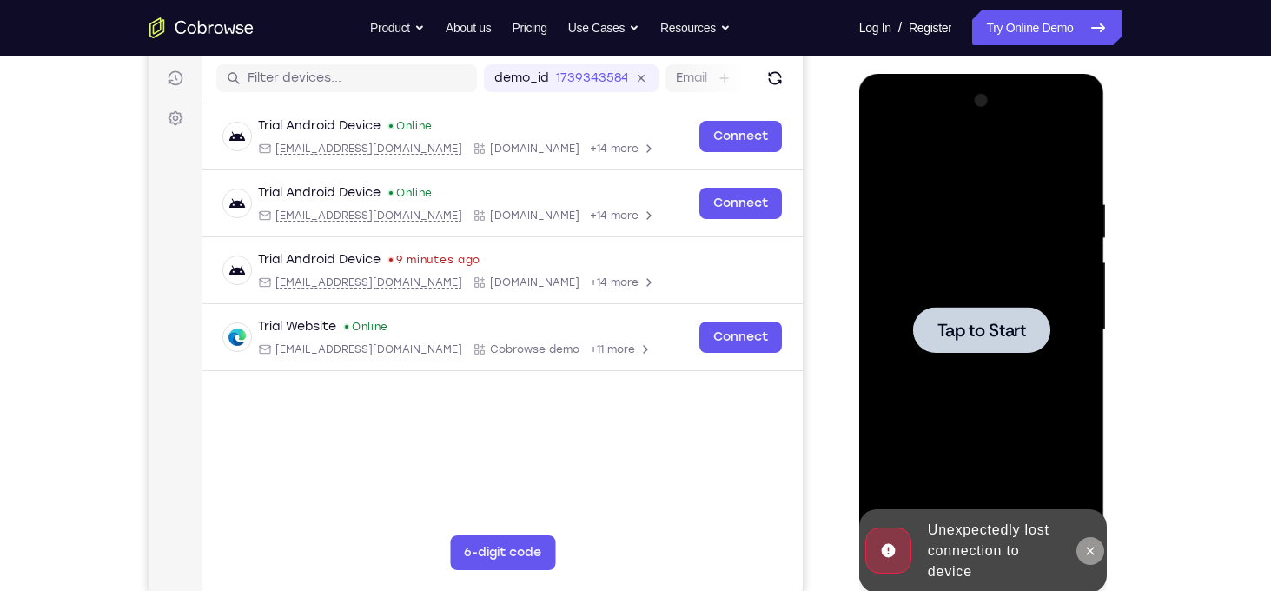
click at [1088, 552] on icon at bounding box center [1091, 550] width 8 height 8
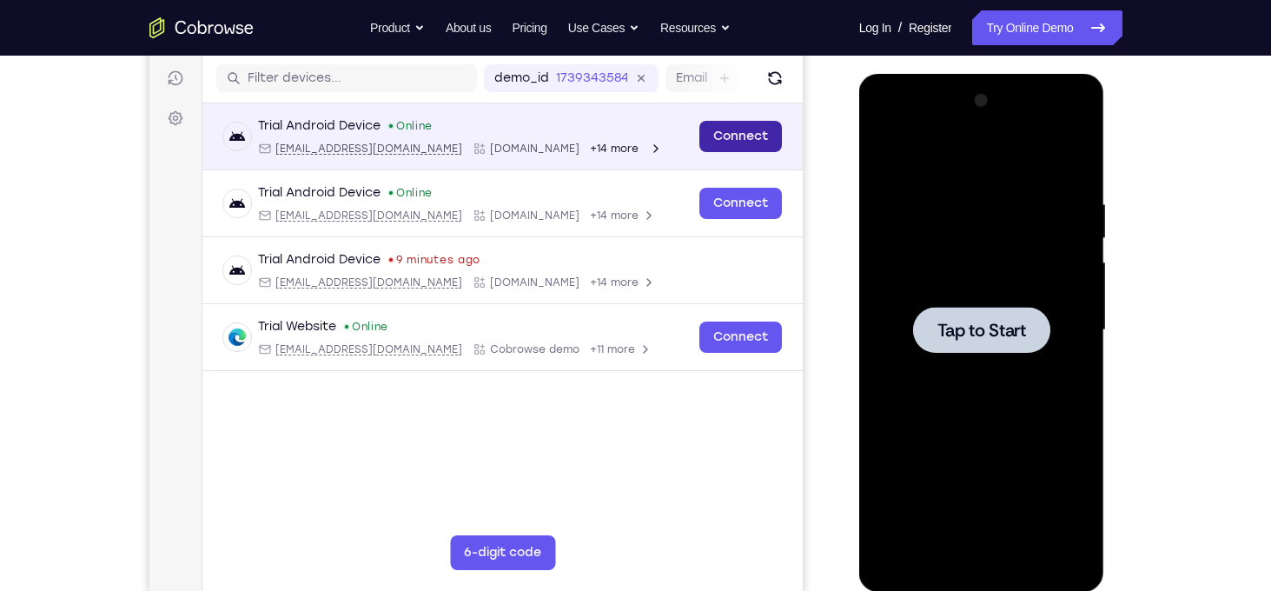
click at [736, 138] on link "Connect" at bounding box center [739, 136] width 83 height 31
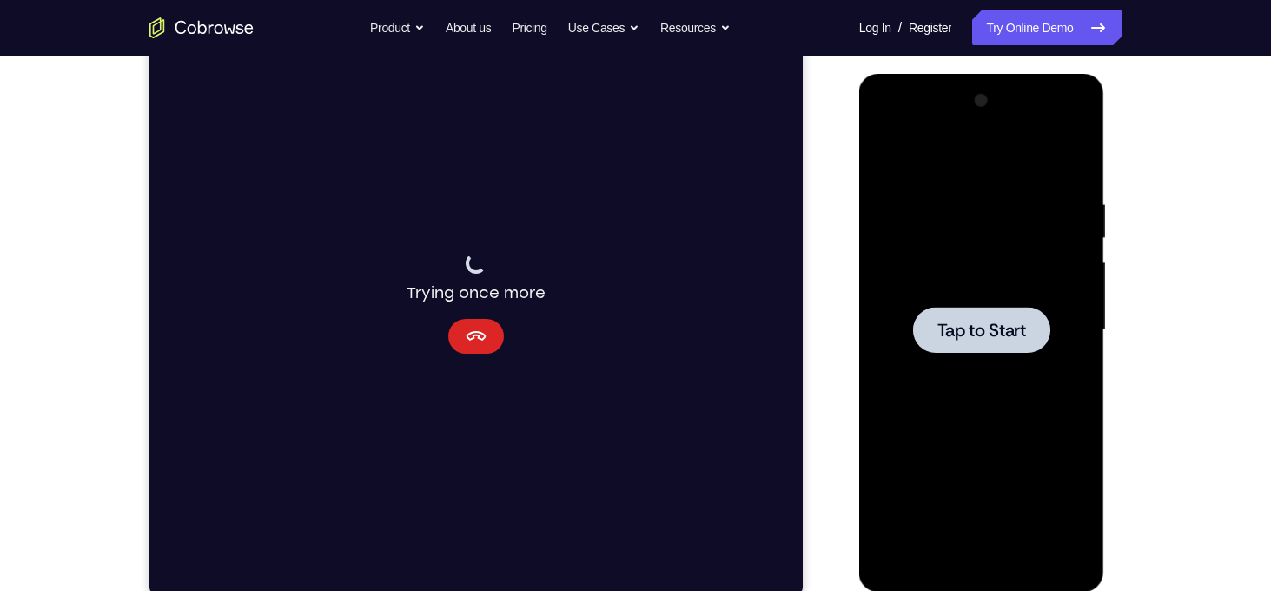
click at [468, 338] on icon "Cancel" at bounding box center [476, 336] width 20 height 10
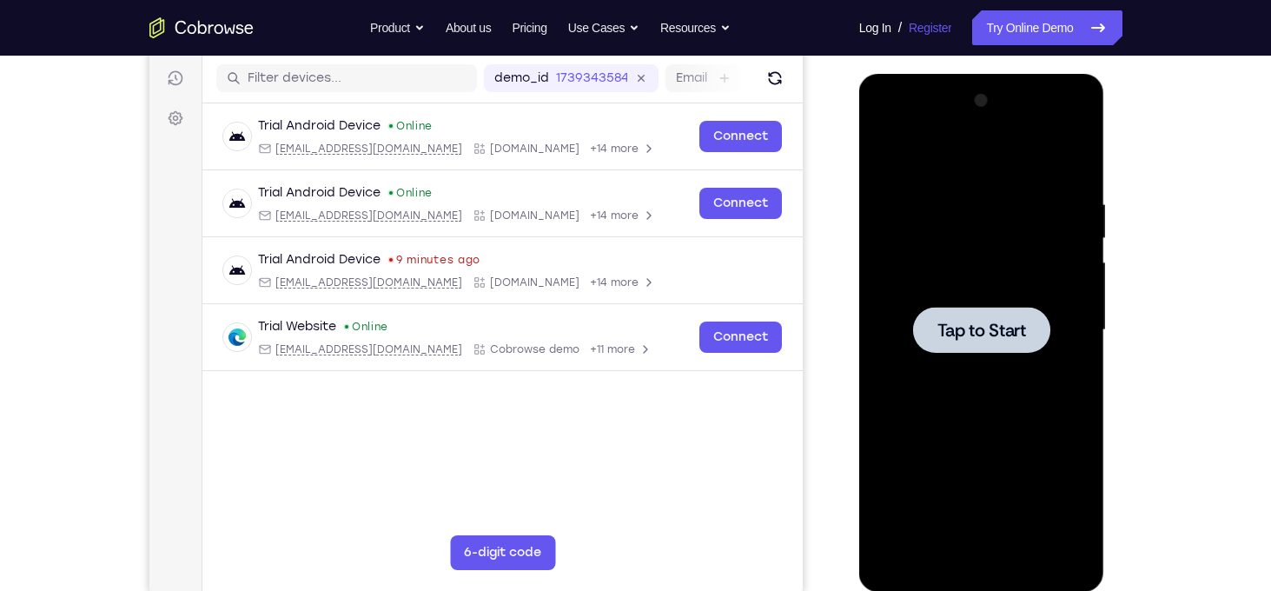
click at [909, 28] on link "Register" at bounding box center [930, 27] width 43 height 35
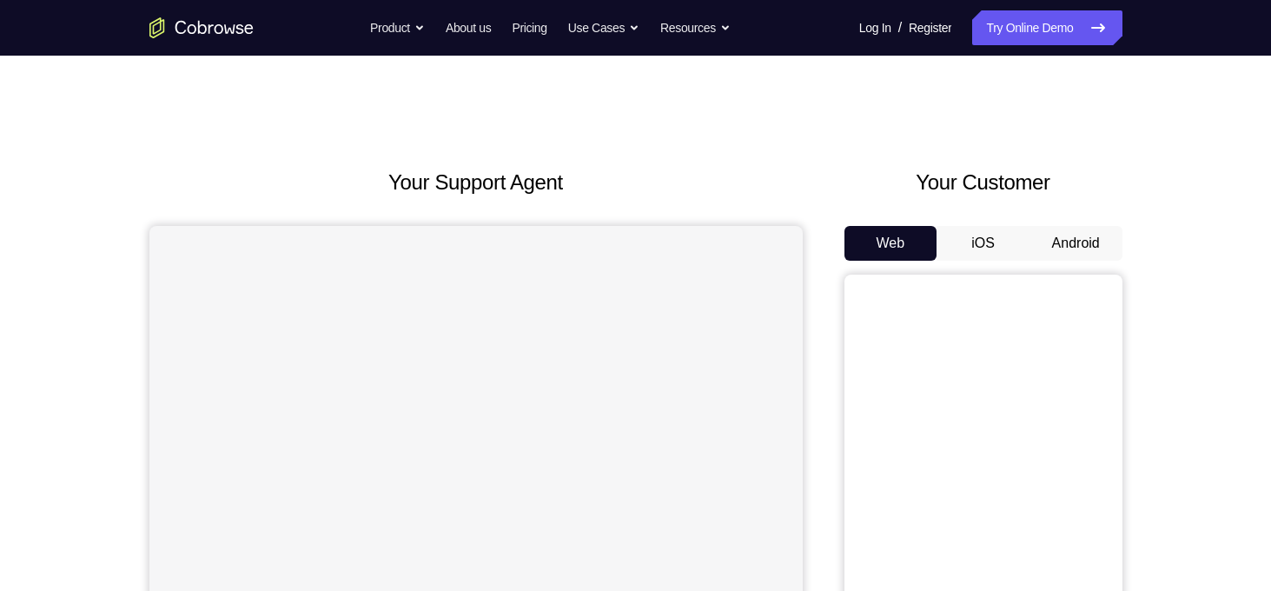
click at [1086, 241] on button "Android" at bounding box center [1075, 243] width 93 height 35
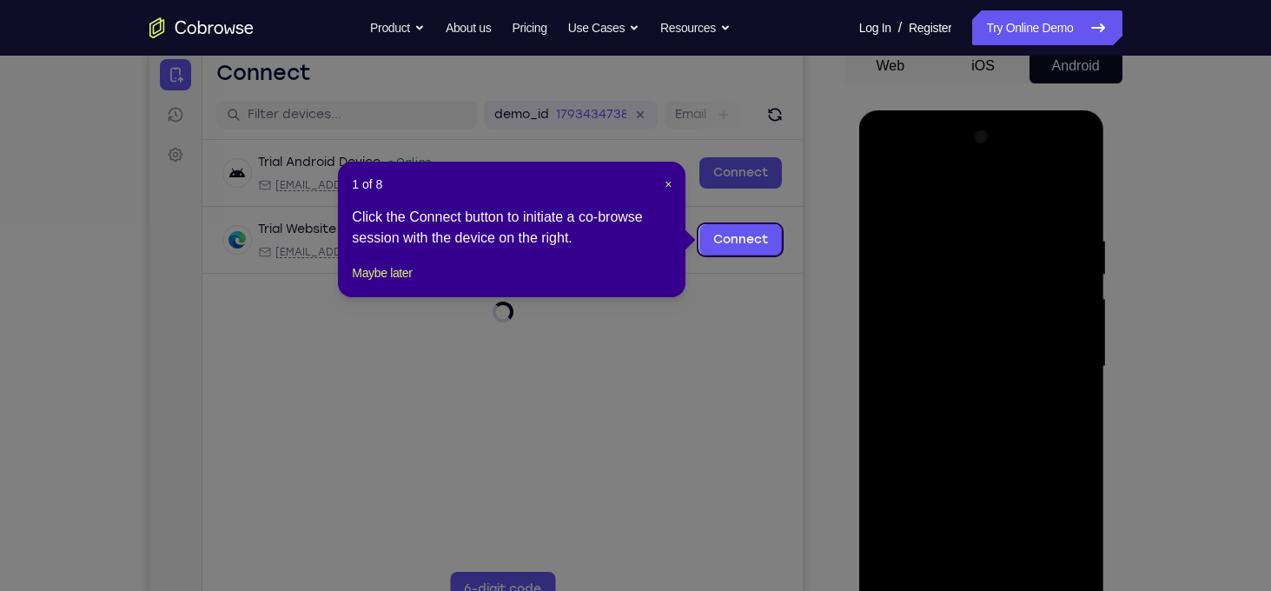
click at [795, 338] on icon at bounding box center [642, 295] width 1284 height 591
click at [961, 377] on icon at bounding box center [642, 295] width 1284 height 591
click at [400, 283] on button "Maybe later" at bounding box center [382, 272] width 60 height 21
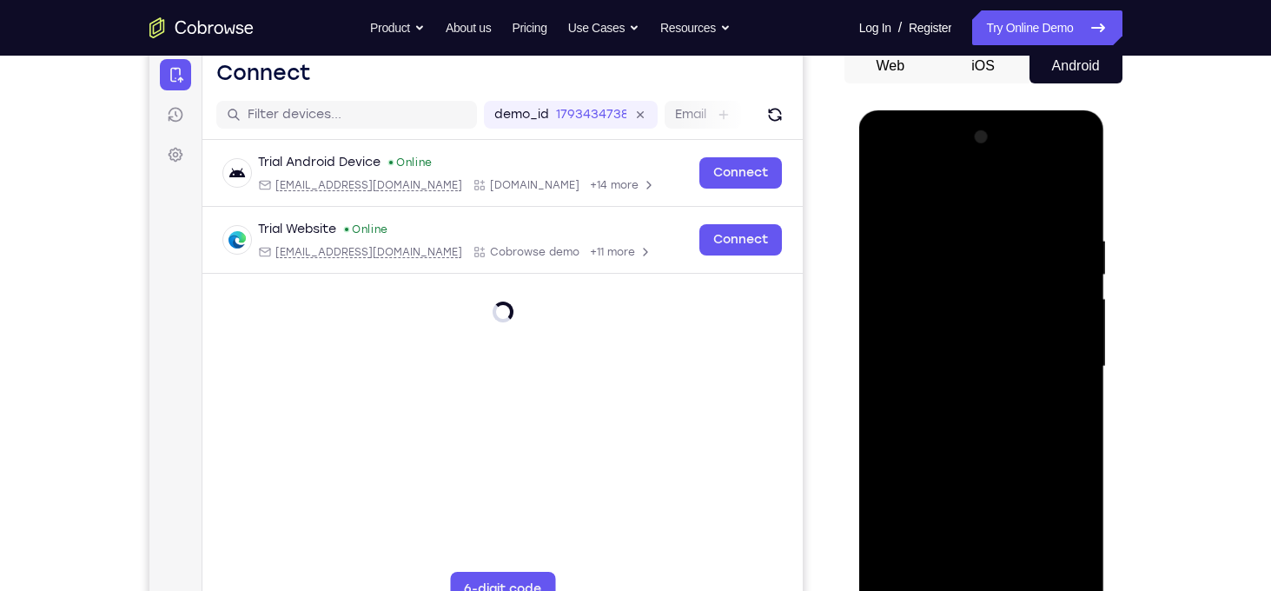
scroll to position [264, 0]
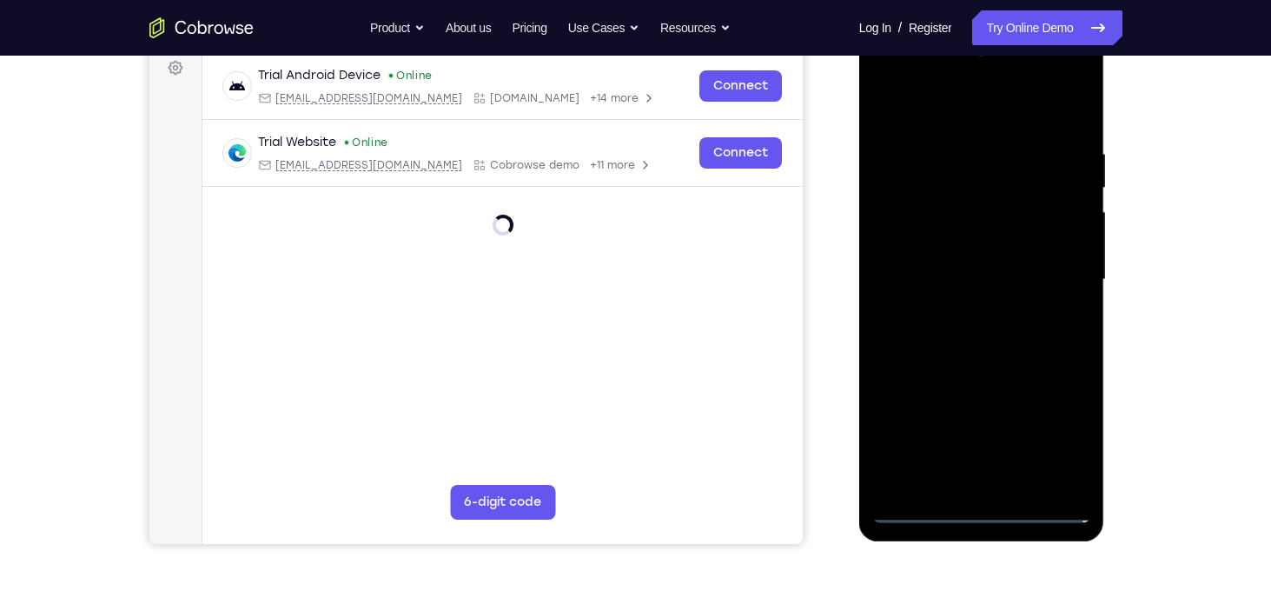
click at [973, 509] on div at bounding box center [981, 279] width 219 height 486
click at [1055, 426] on div at bounding box center [981, 279] width 219 height 486
click at [1048, 283] on div at bounding box center [981, 279] width 219 height 486
click at [977, 510] on div at bounding box center [981, 279] width 219 height 486
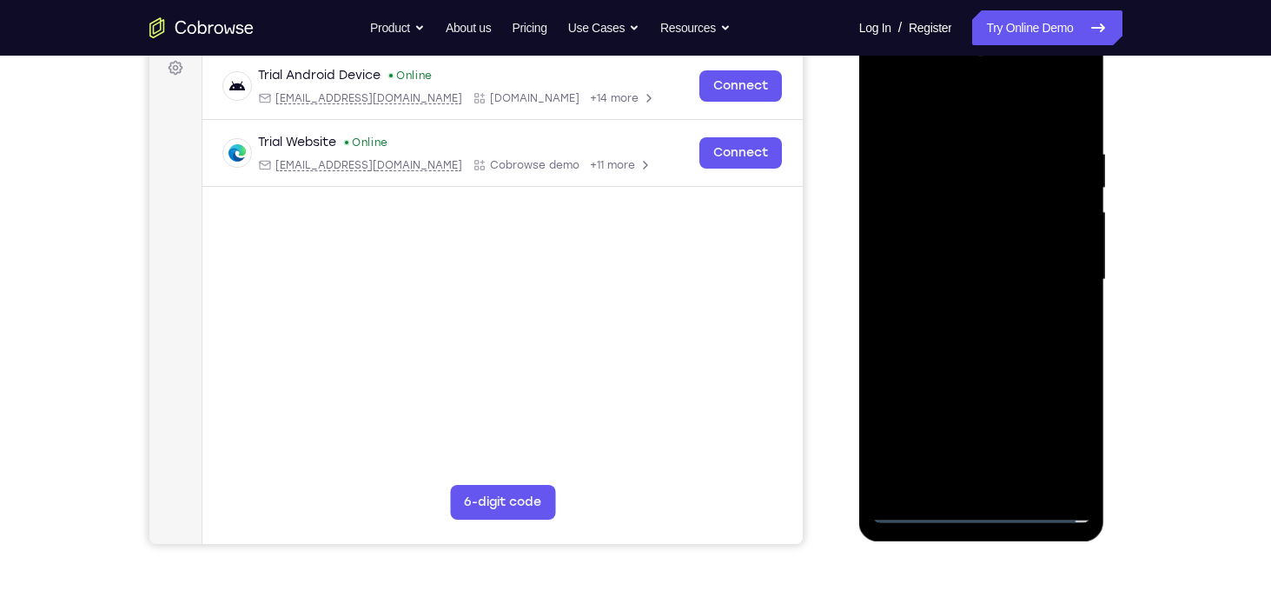
click at [1053, 429] on div at bounding box center [981, 279] width 219 height 486
click at [1068, 430] on div at bounding box center [981, 279] width 219 height 486
click at [889, 76] on div at bounding box center [981, 279] width 219 height 486
click at [1062, 269] on div at bounding box center [981, 279] width 219 height 486
click at [965, 311] on div at bounding box center [981, 279] width 219 height 486
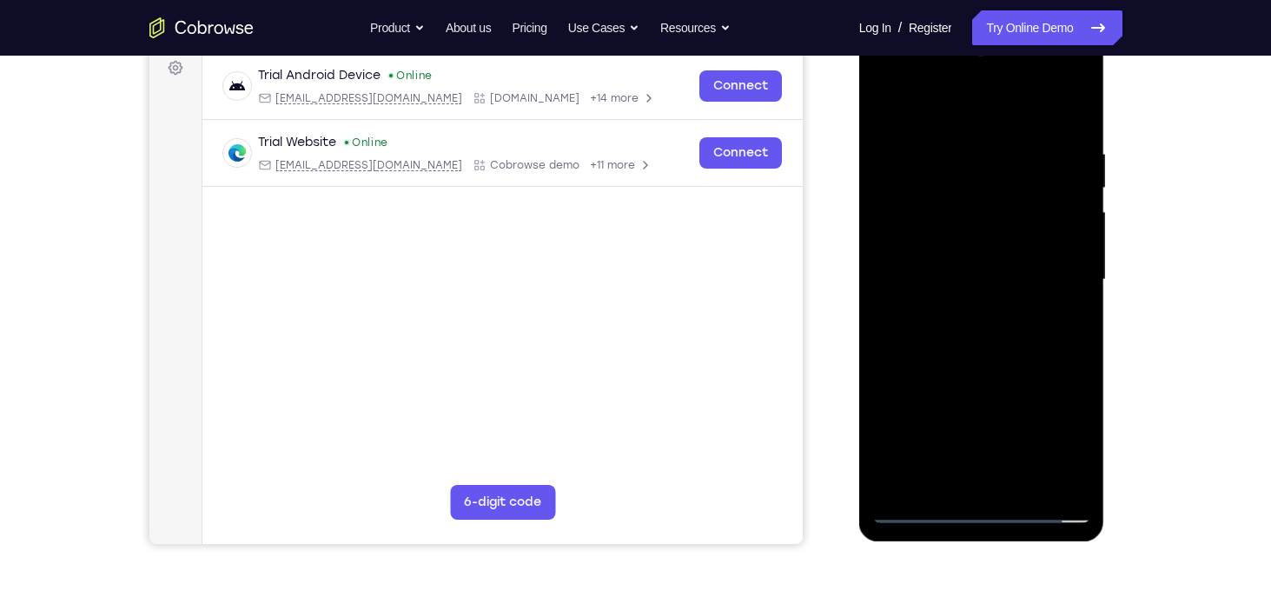
click at [926, 261] on div at bounding box center [981, 279] width 219 height 486
click at [946, 238] on div at bounding box center [981, 279] width 219 height 486
click at [988, 279] on div at bounding box center [981, 279] width 219 height 486
click at [973, 379] on div at bounding box center [981, 279] width 219 height 486
click at [993, 229] on div at bounding box center [981, 279] width 219 height 486
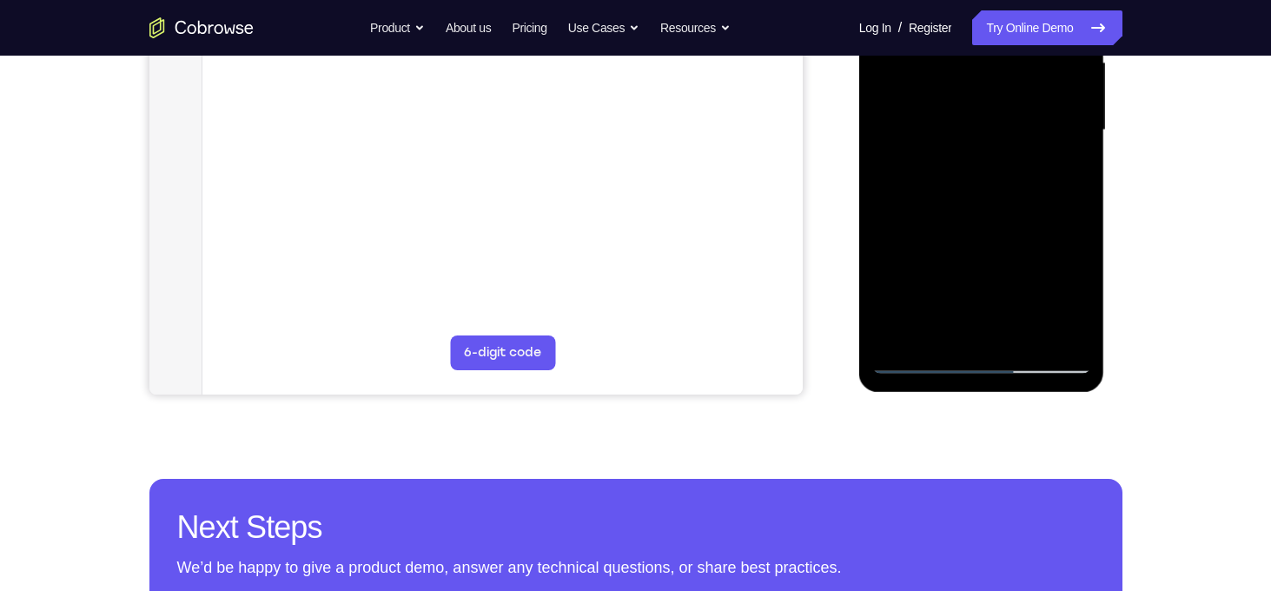
scroll to position [414, 0]
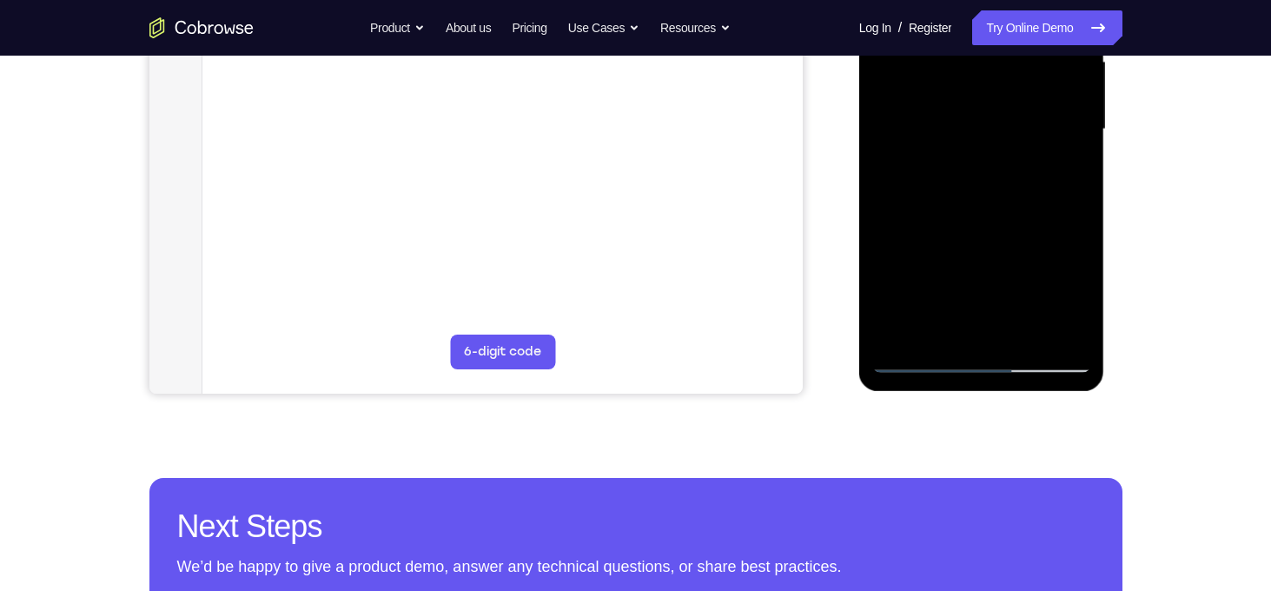
click at [917, 359] on div at bounding box center [981, 129] width 219 height 486
click at [911, 356] on div at bounding box center [981, 129] width 219 height 486
click at [919, 108] on div at bounding box center [981, 129] width 219 height 486
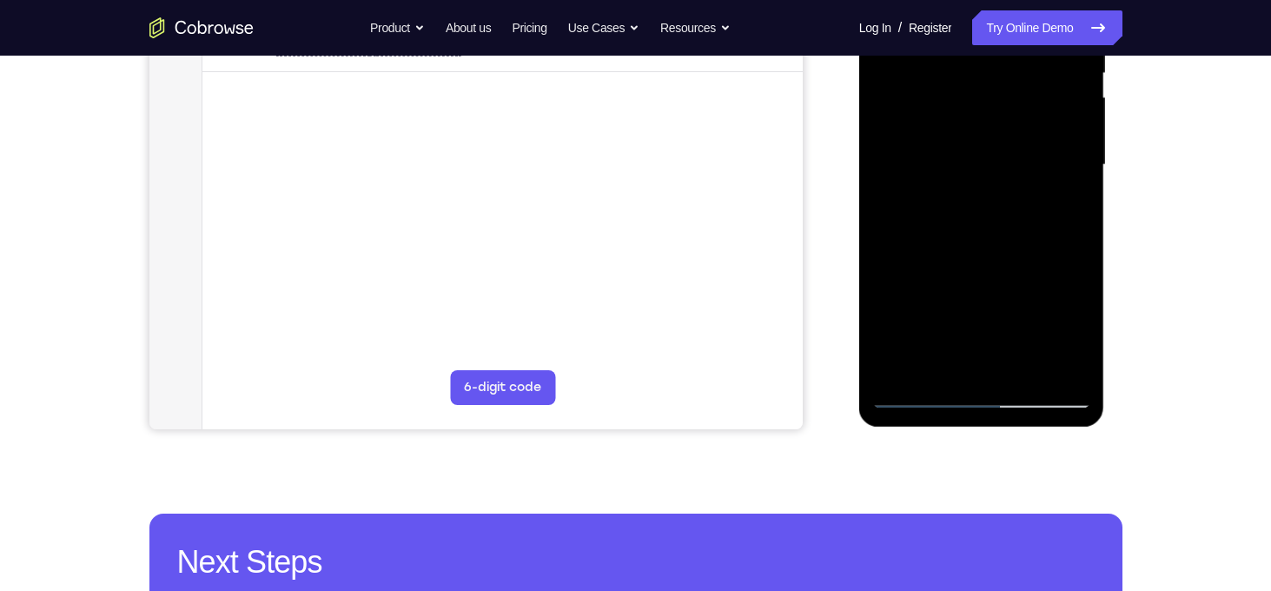
scroll to position [378, 0]
click at [943, 134] on div at bounding box center [981, 166] width 219 height 486
click at [971, 168] on div at bounding box center [981, 166] width 219 height 486
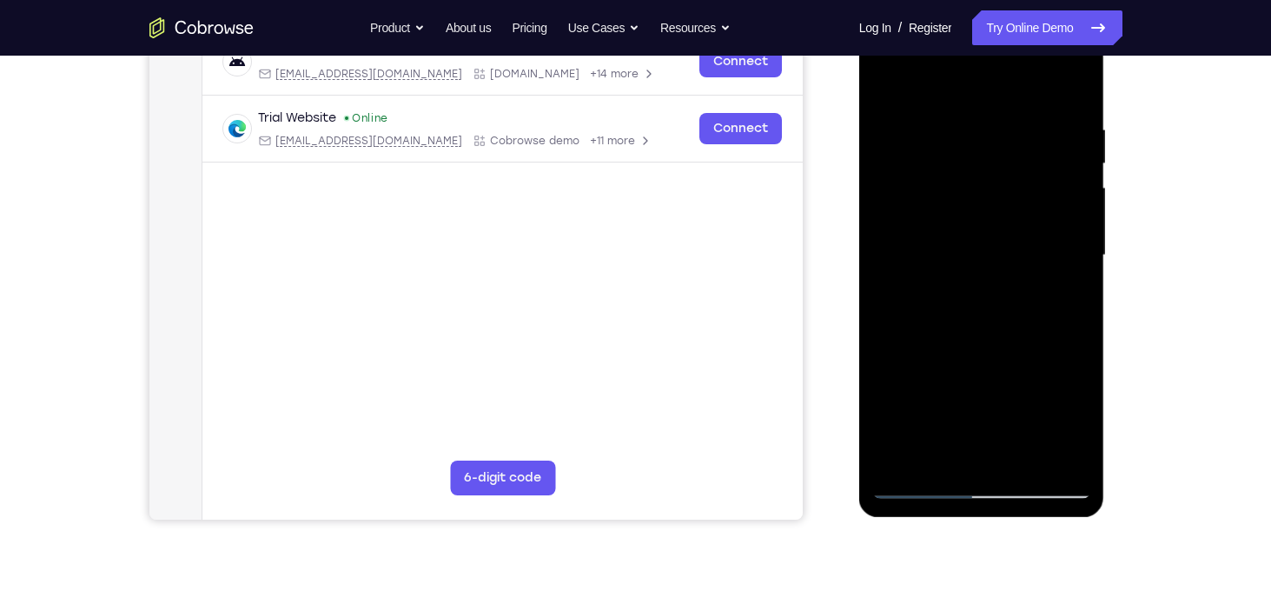
scroll to position [281, 0]
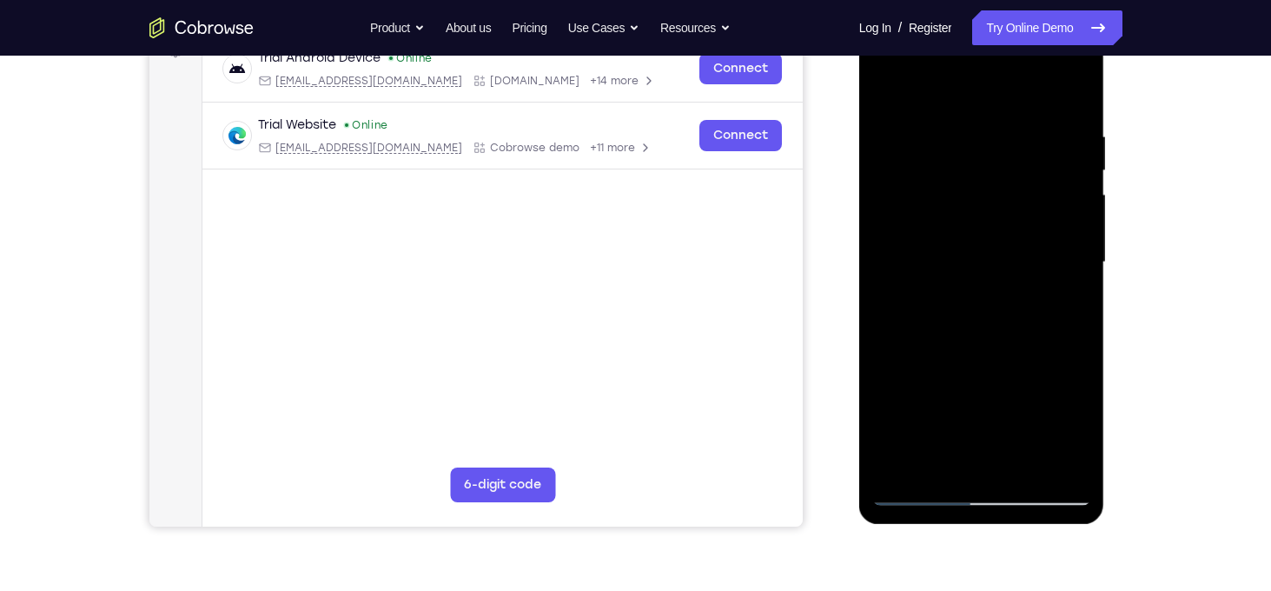
click at [979, 362] on div at bounding box center [981, 262] width 219 height 486
click at [985, 209] on div at bounding box center [981, 262] width 219 height 486
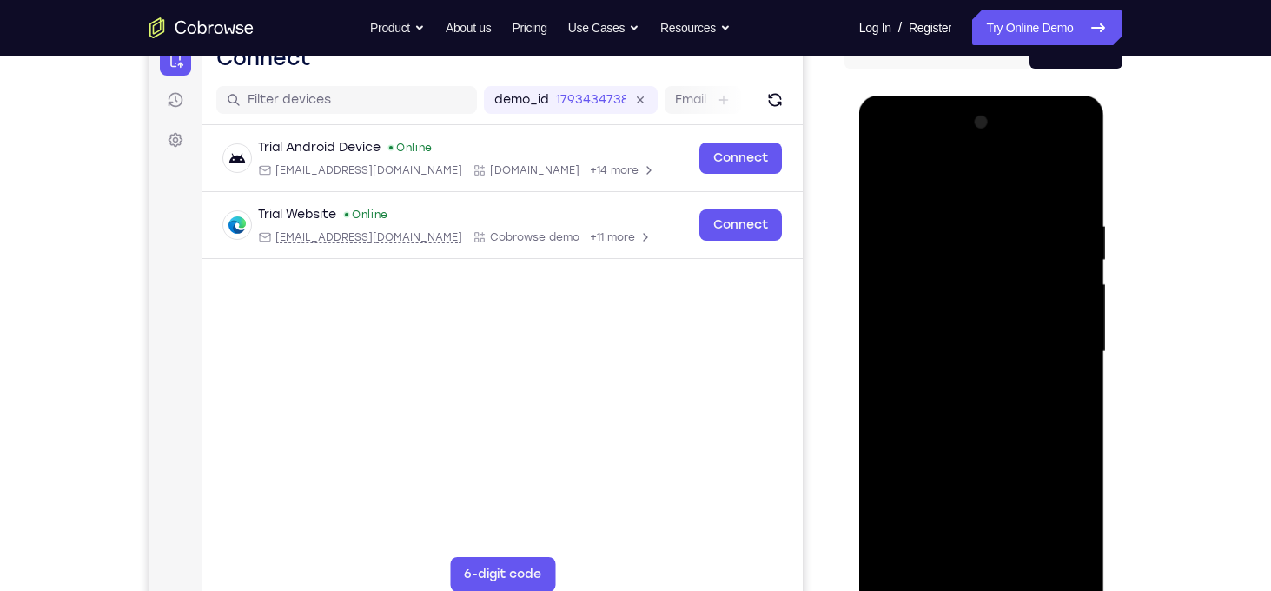
scroll to position [160, 0]
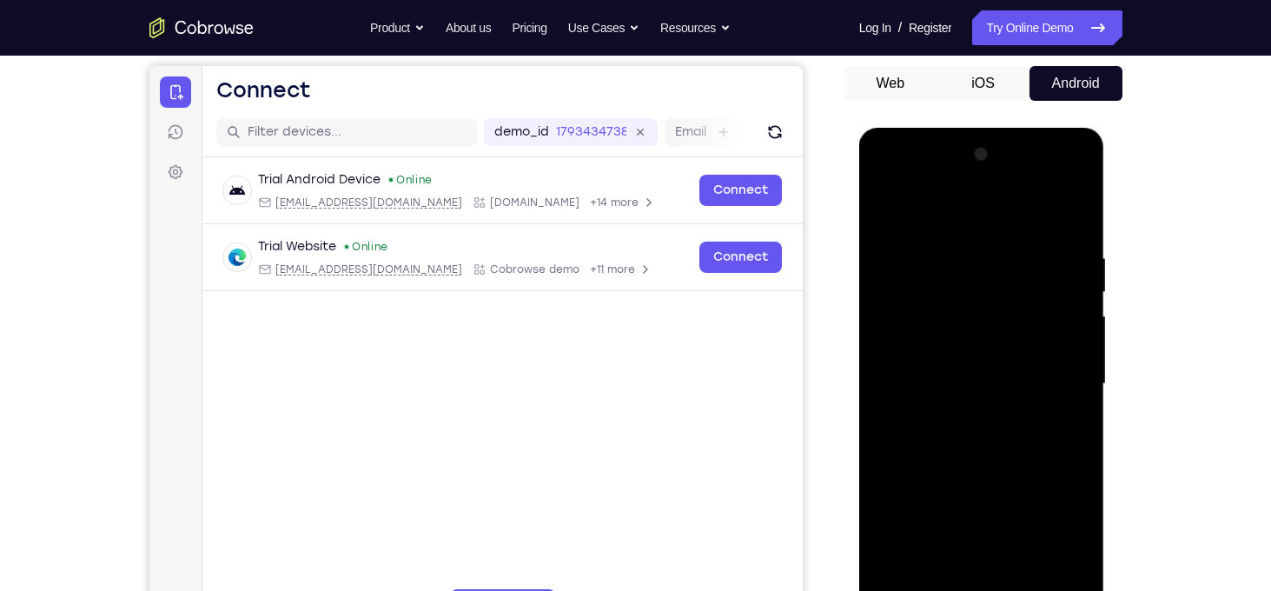
click at [1055, 211] on div at bounding box center [981, 384] width 219 height 486
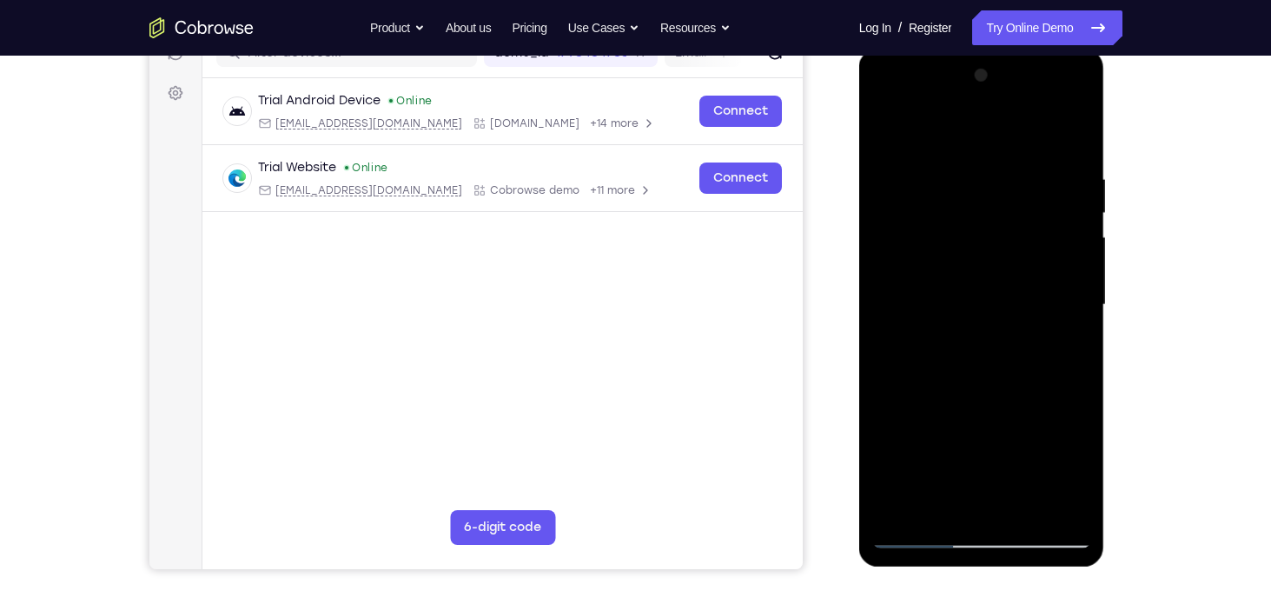
scroll to position [237, 0]
